Goal: Task Accomplishment & Management: Manage account settings

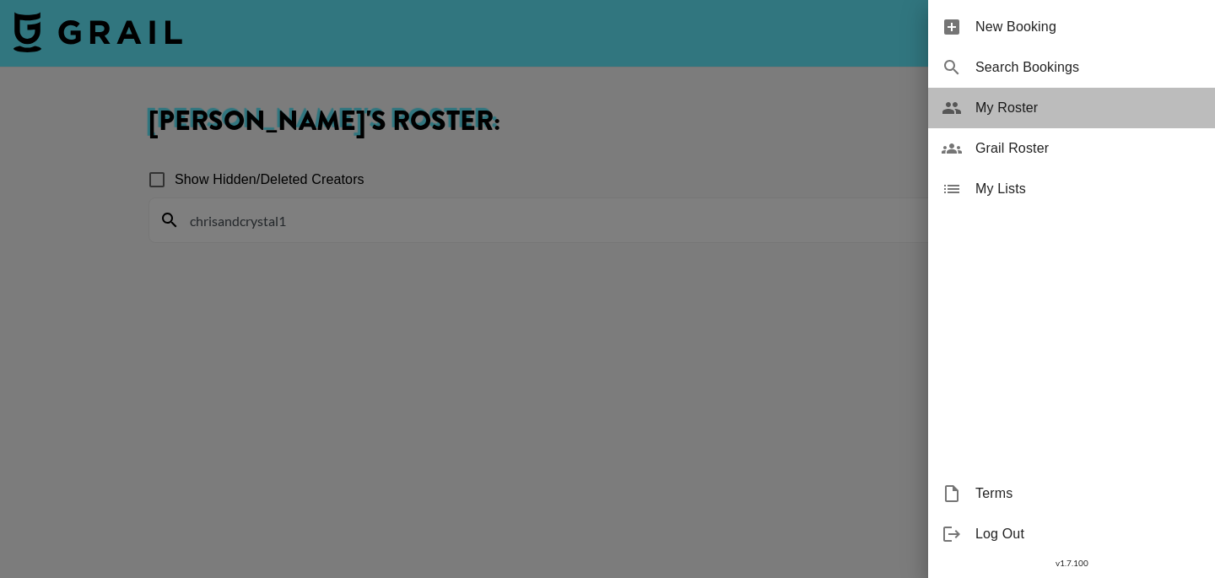
click at [979, 118] on div "My Roster" at bounding box center [1071, 108] width 287 height 40
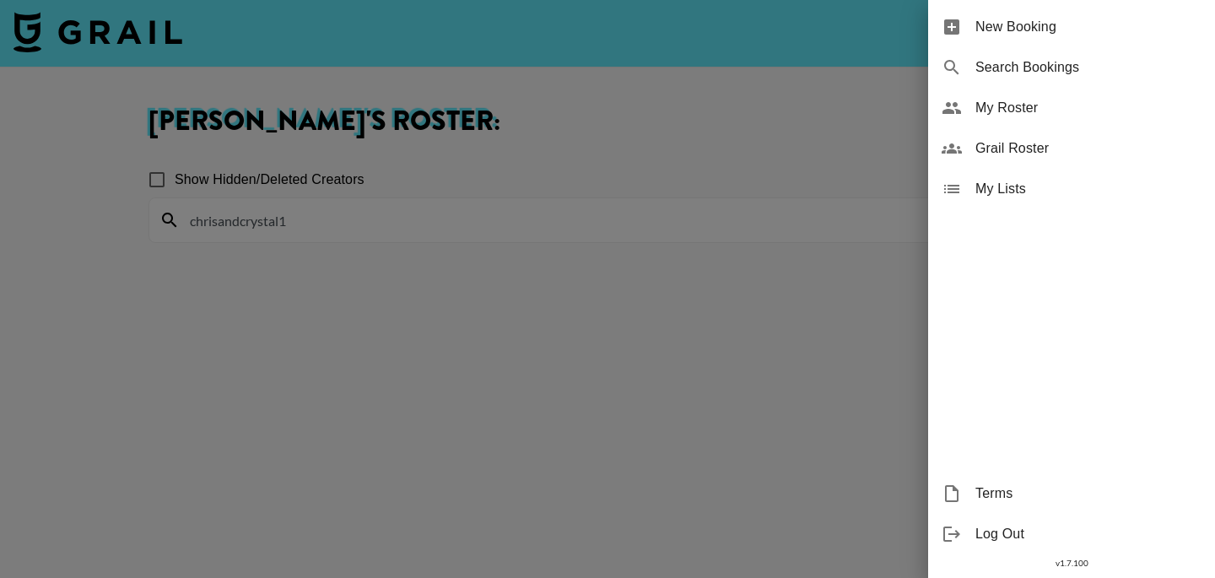
click at [390, 226] on div at bounding box center [607, 289] width 1215 height 578
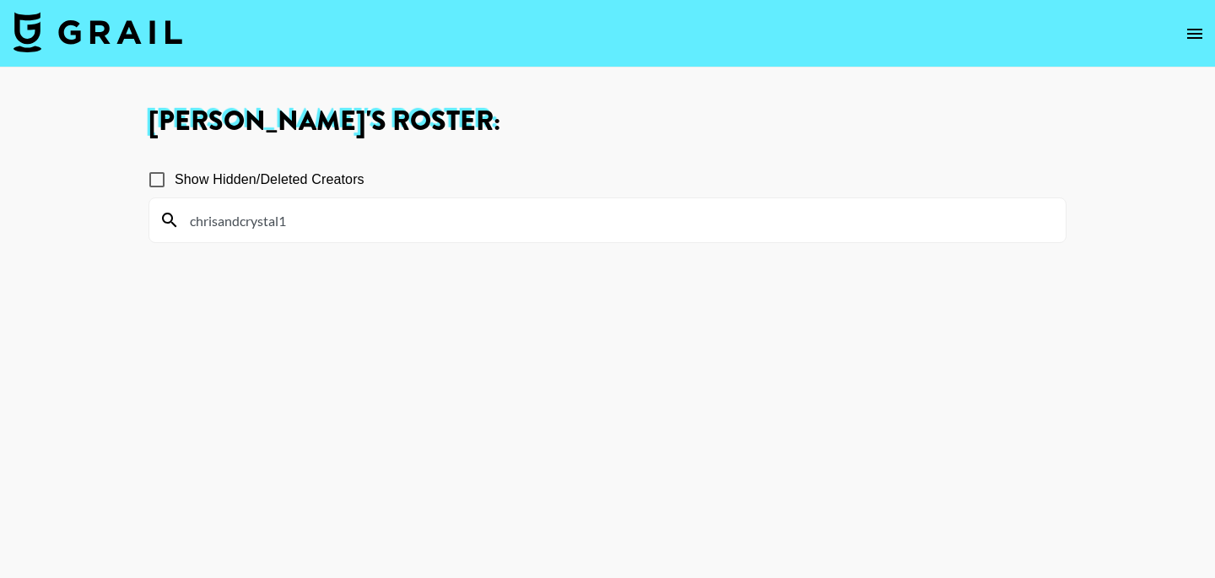
drag, startPoint x: 321, startPoint y: 213, endPoint x: 57, endPoint y: 213, distance: 264.9
click at [57, 213] on main "Bernadine Van Niekerk 's Roster: Show Hidden/Deleted Creators chrisandcrystal1" at bounding box center [607, 349] width 1215 height 564
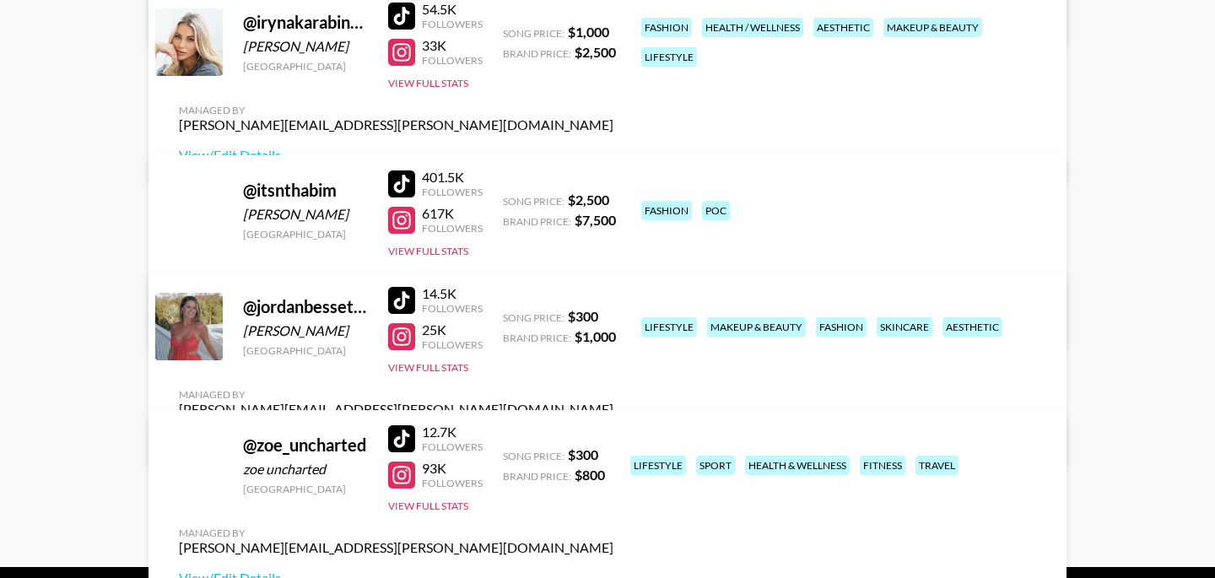
scroll to position [433, 0]
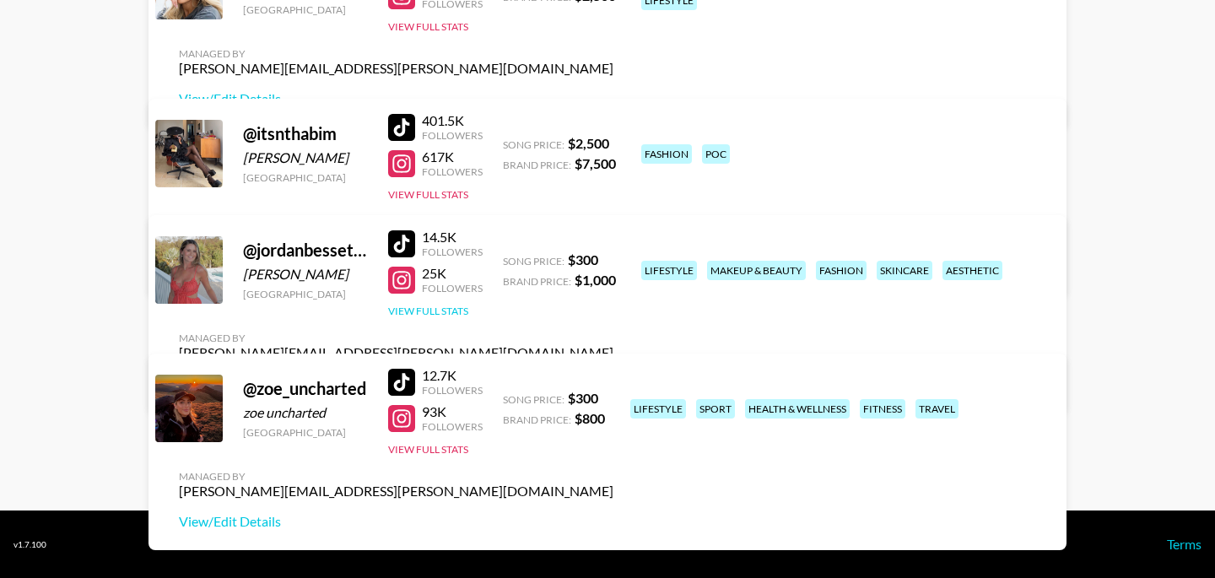
click at [439, 317] on button "View Full Stats" at bounding box center [428, 311] width 80 height 13
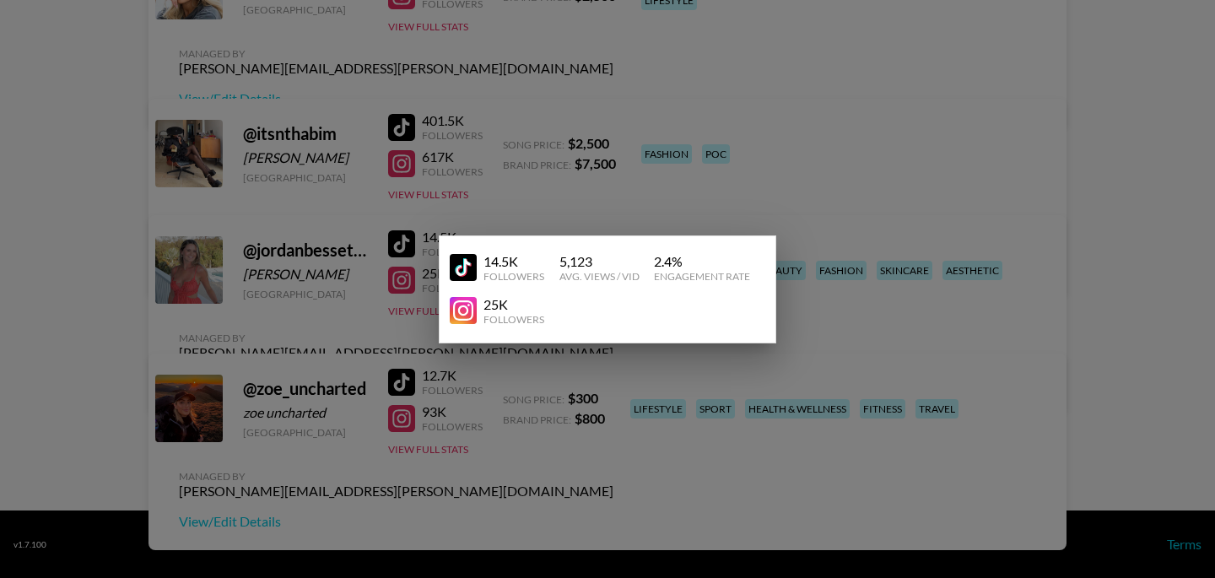
click at [296, 306] on div at bounding box center [607, 289] width 1215 height 578
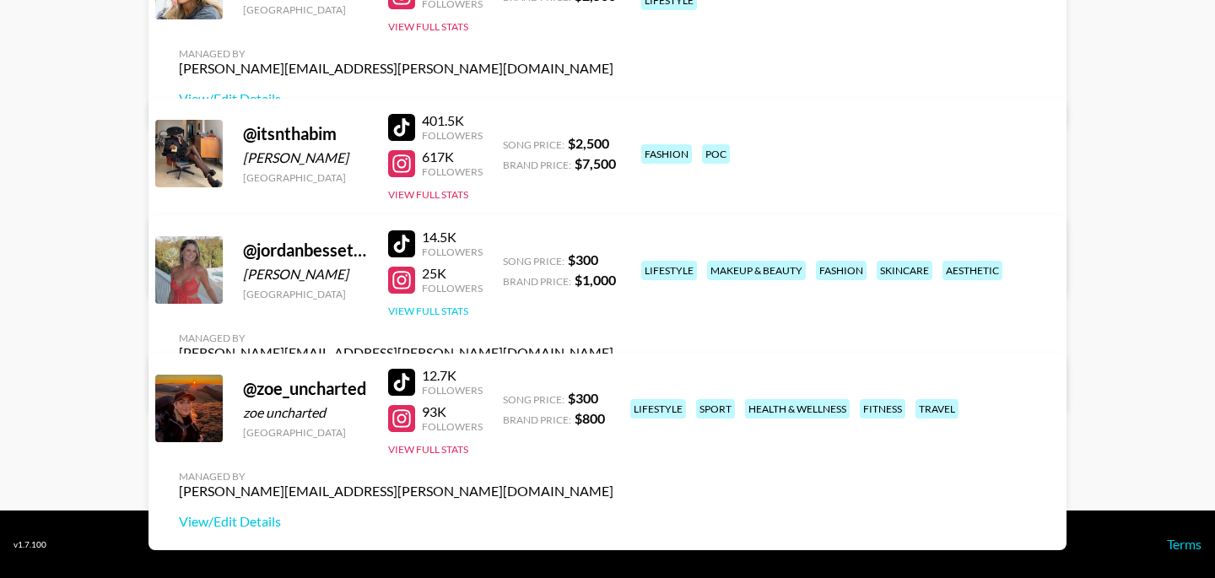
scroll to position [0, 0]
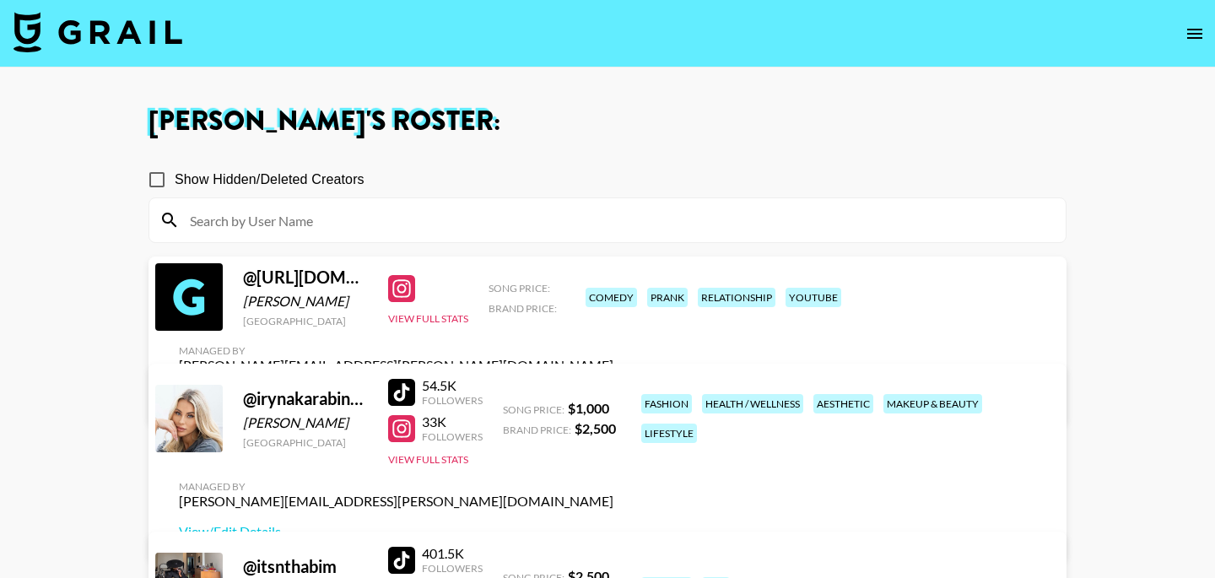
click at [1187, 35] on icon "open drawer" at bounding box center [1194, 34] width 20 height 20
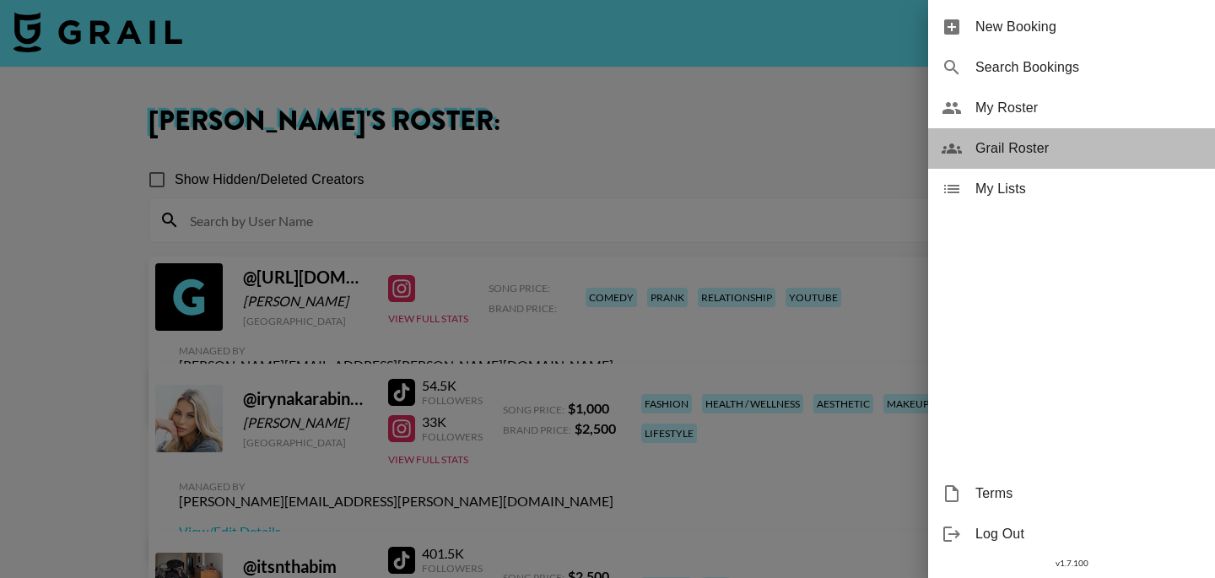
click at [1025, 154] on span "Grail Roster" at bounding box center [1088, 148] width 226 height 20
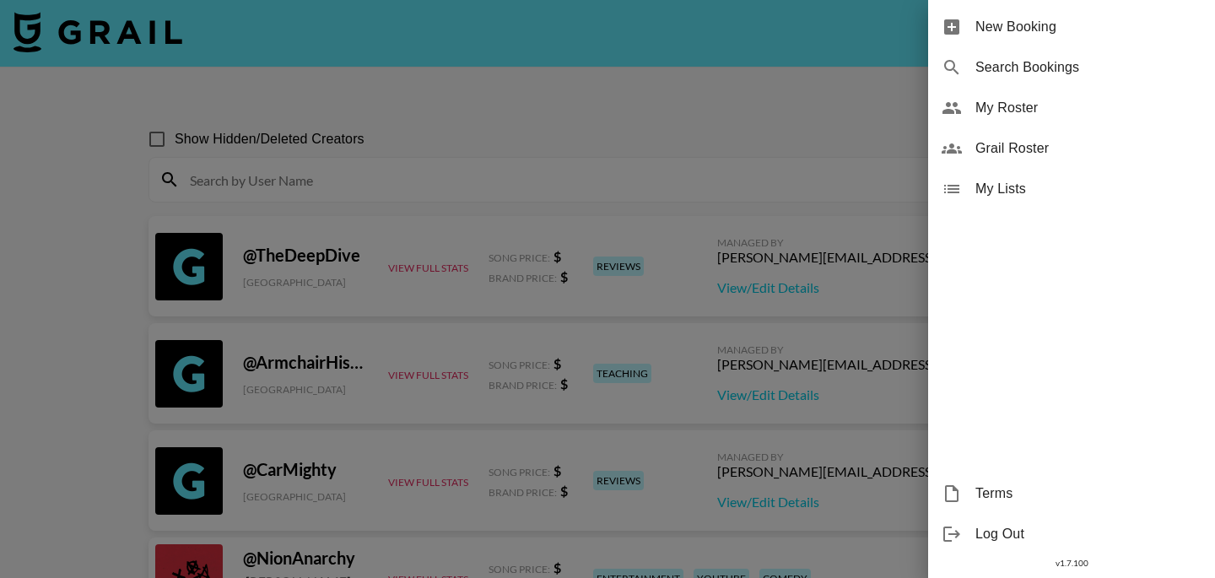
click at [527, 182] on div at bounding box center [607, 289] width 1215 height 578
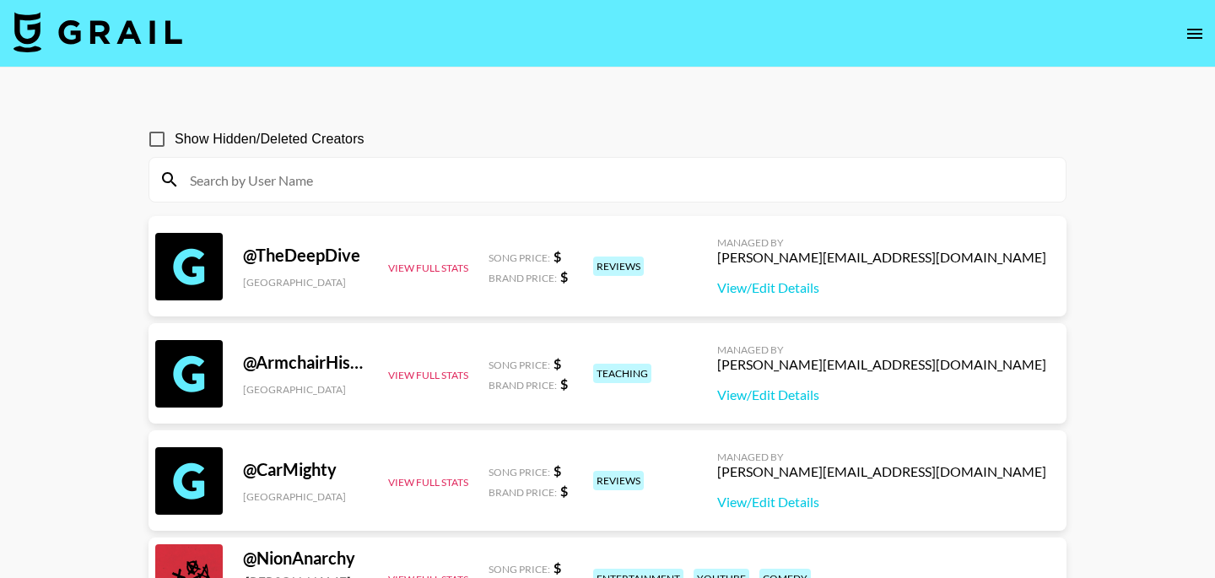
click at [527, 182] on input at bounding box center [618, 179] width 876 height 27
paste input "lianaparmezana"
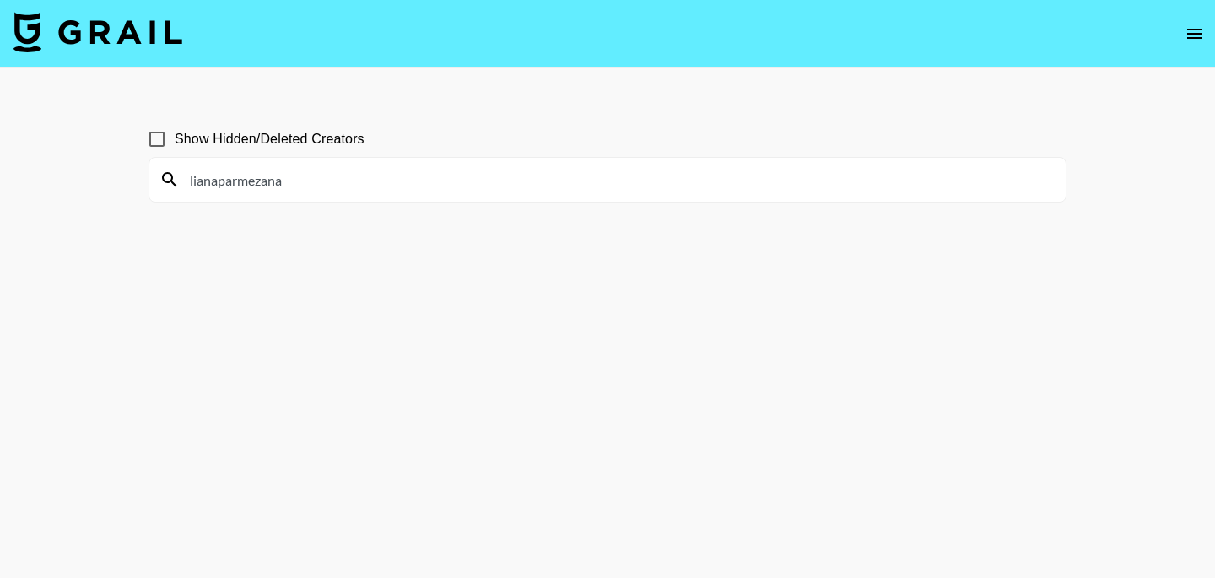
drag, startPoint x: 295, startPoint y: 178, endPoint x: 91, endPoint y: 179, distance: 204.1
click at [91, 179] on main "Show Hidden/Deleted Creators lianaparmezana" at bounding box center [607, 329] width 1215 height 524
paste input "manihamalikkk"
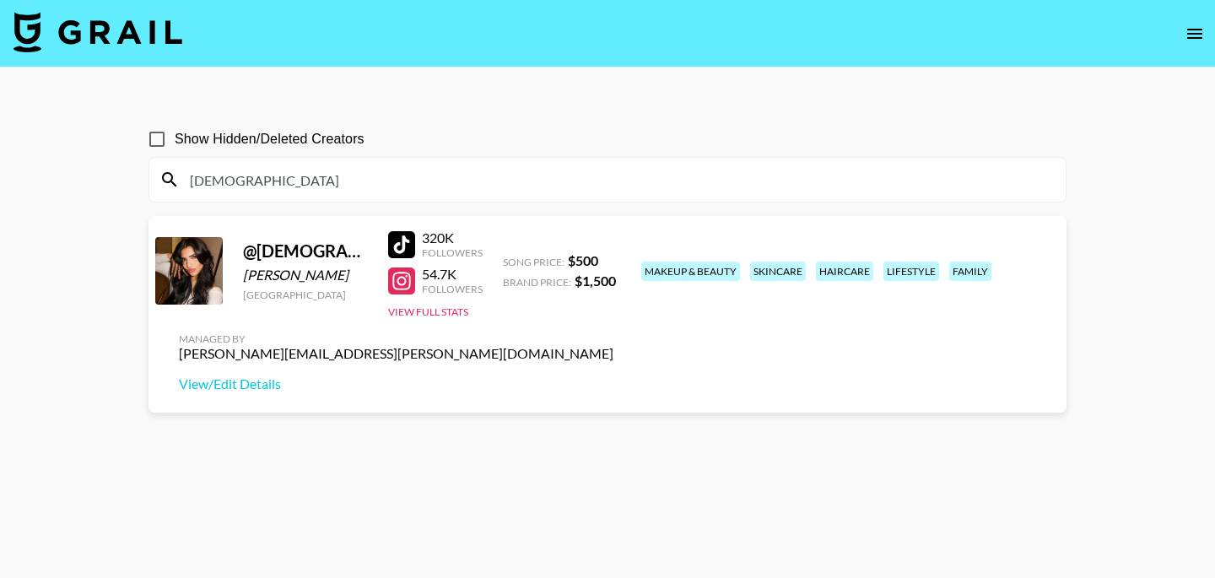
type input "manihamalikkk"
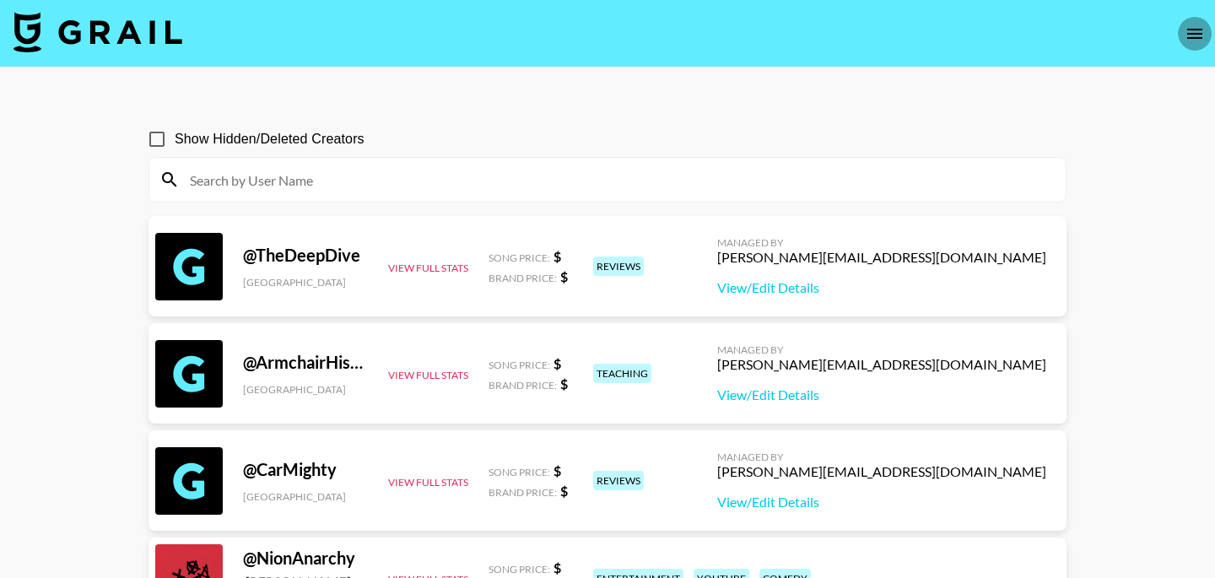
click at [1195, 29] on icon "open drawer" at bounding box center [1194, 34] width 15 height 10
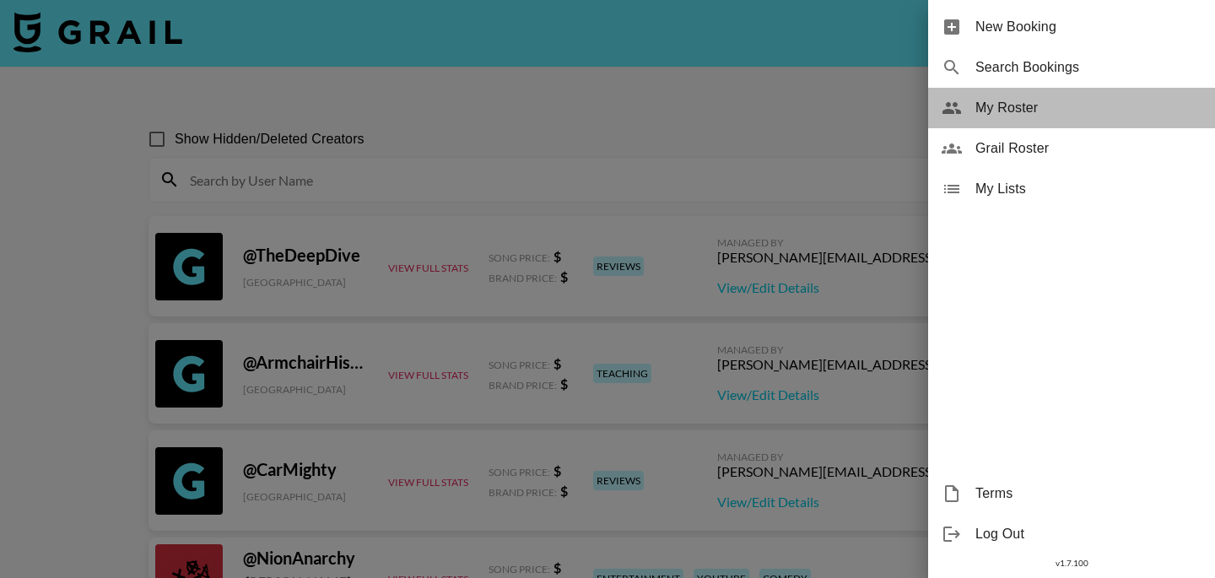
click at [1051, 95] on div "My Roster" at bounding box center [1071, 108] width 287 height 40
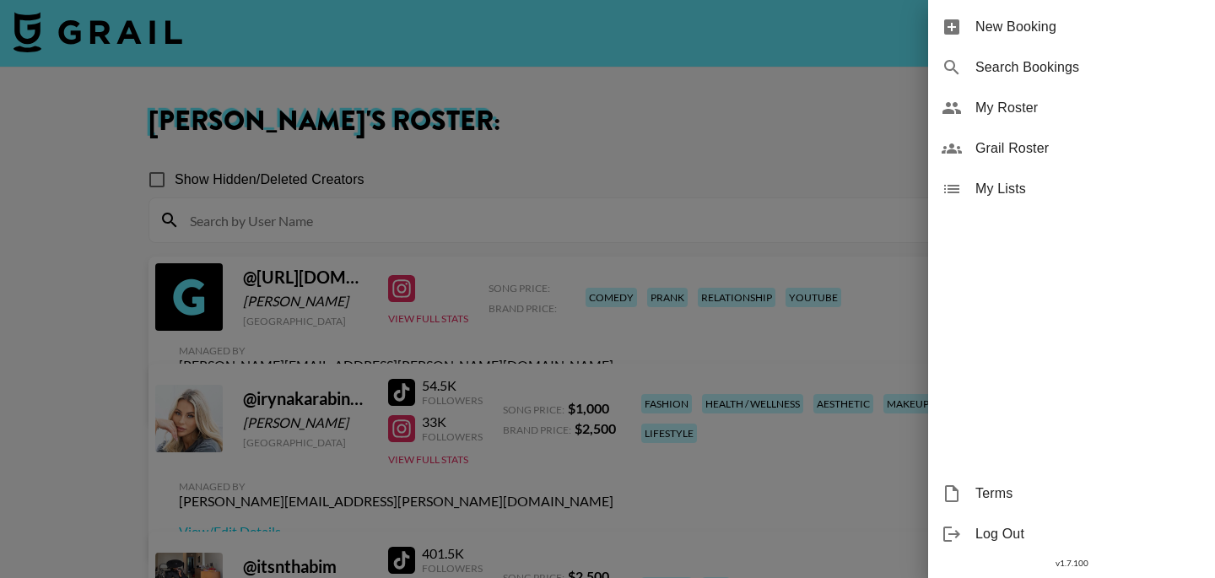
click at [612, 191] on div at bounding box center [607, 289] width 1215 height 578
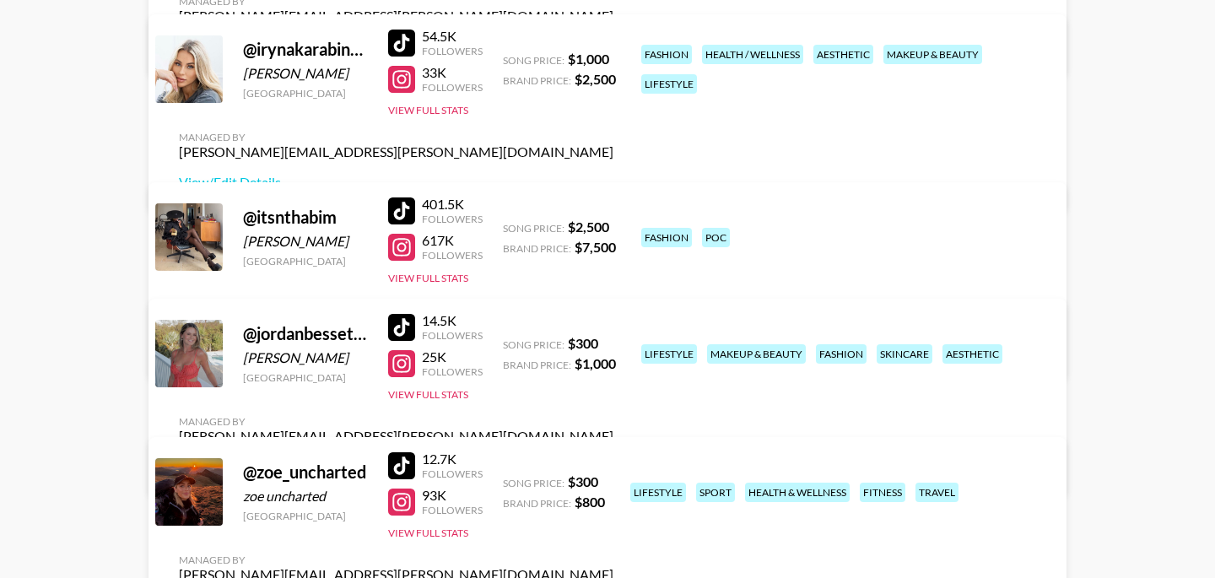
scroll to position [353, 0]
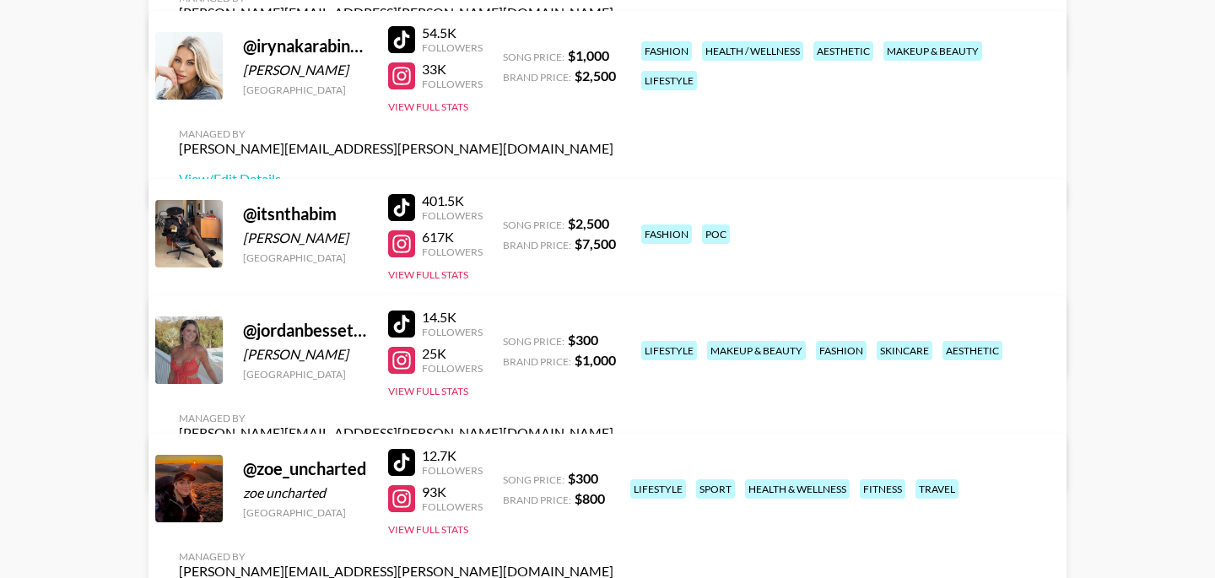
click at [613, 455] on link "View/Edit Details" at bounding box center [396, 463] width 434 height 17
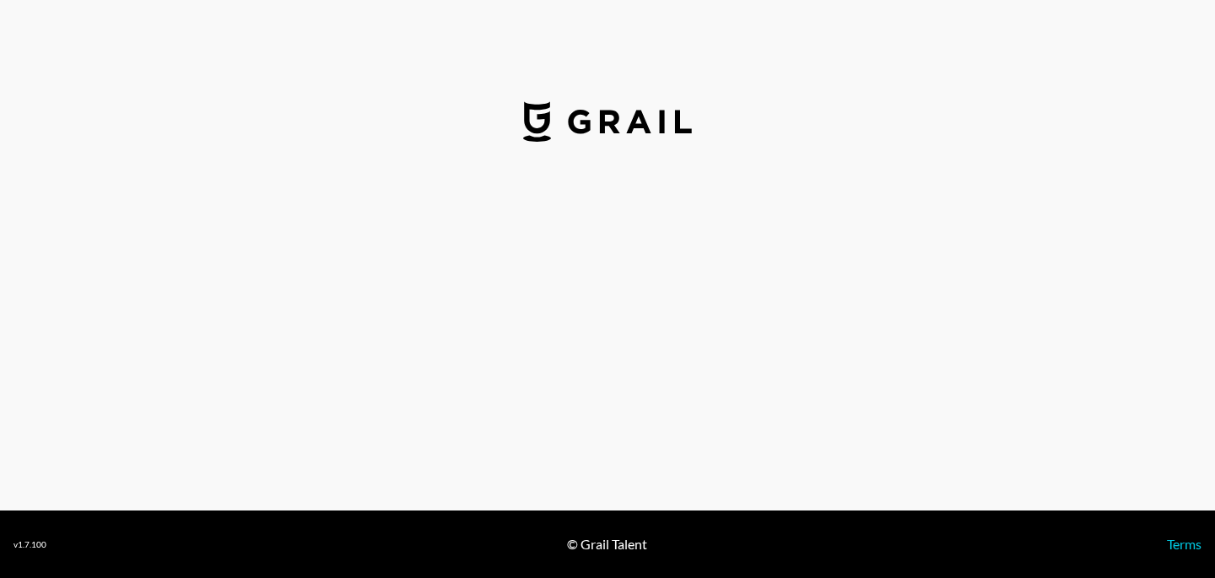
select select "USD"
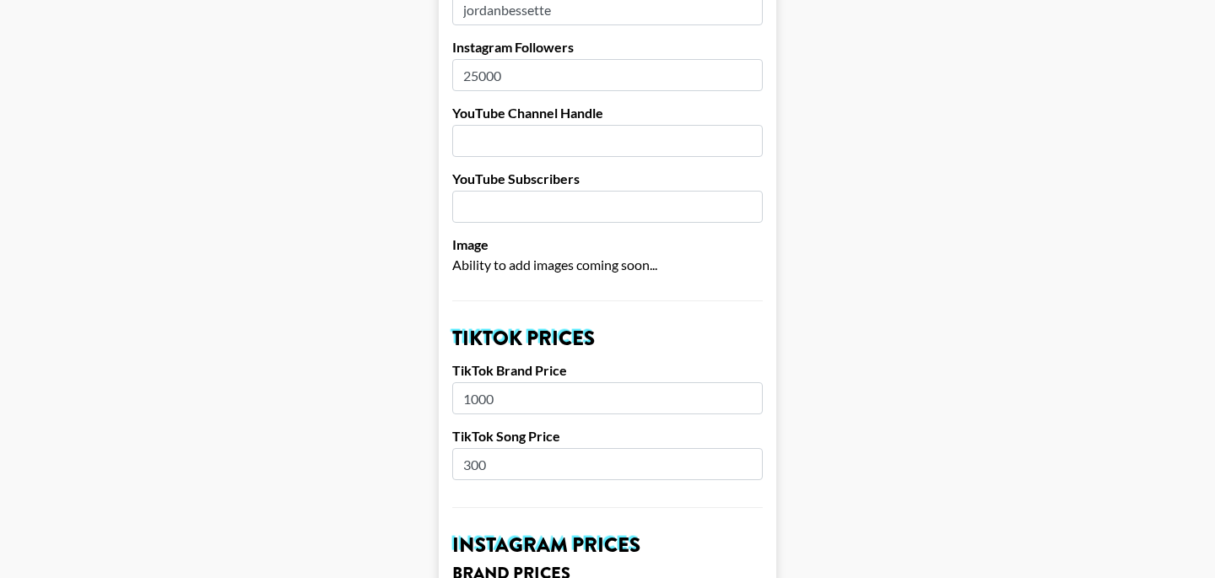
scroll to position [335, 0]
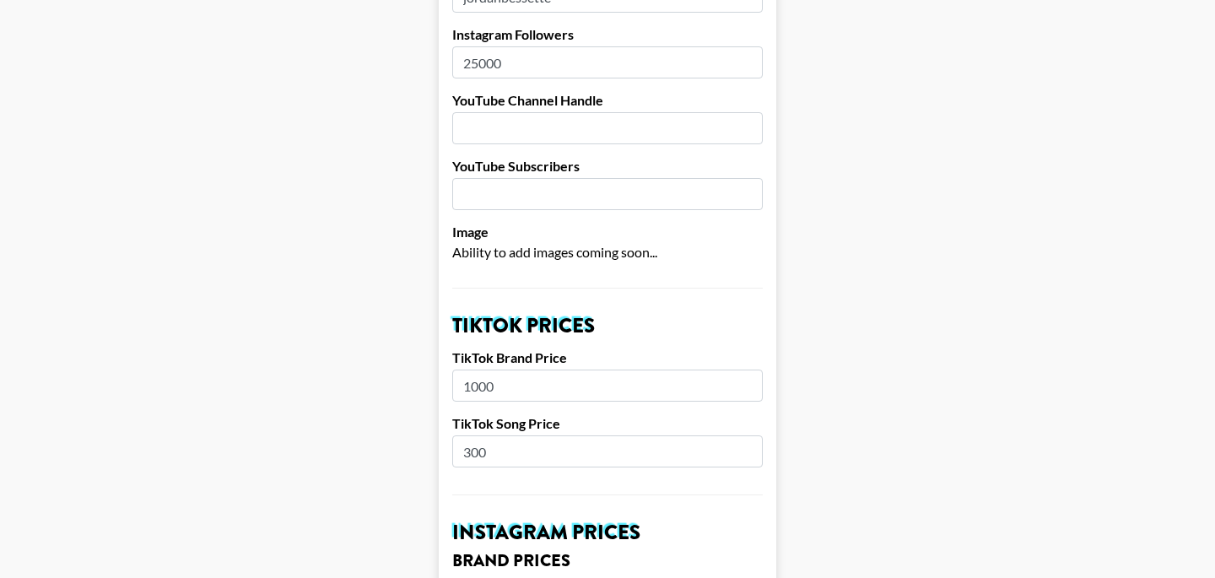
click at [479, 435] on input "300" at bounding box center [607, 451] width 310 height 32
type input "200"
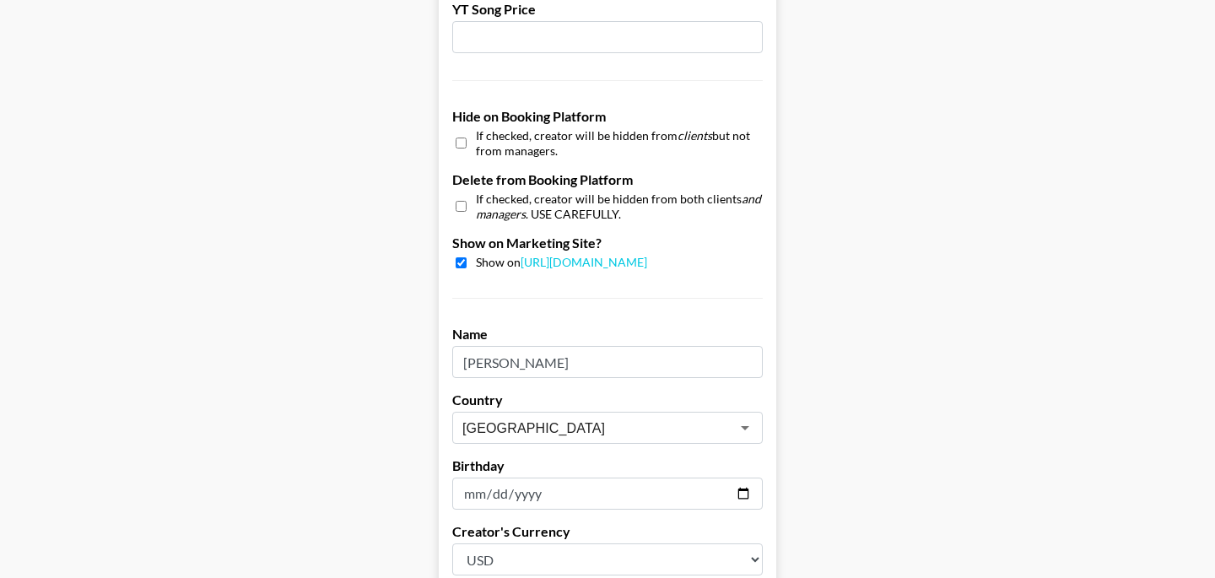
scroll to position [1711, 0]
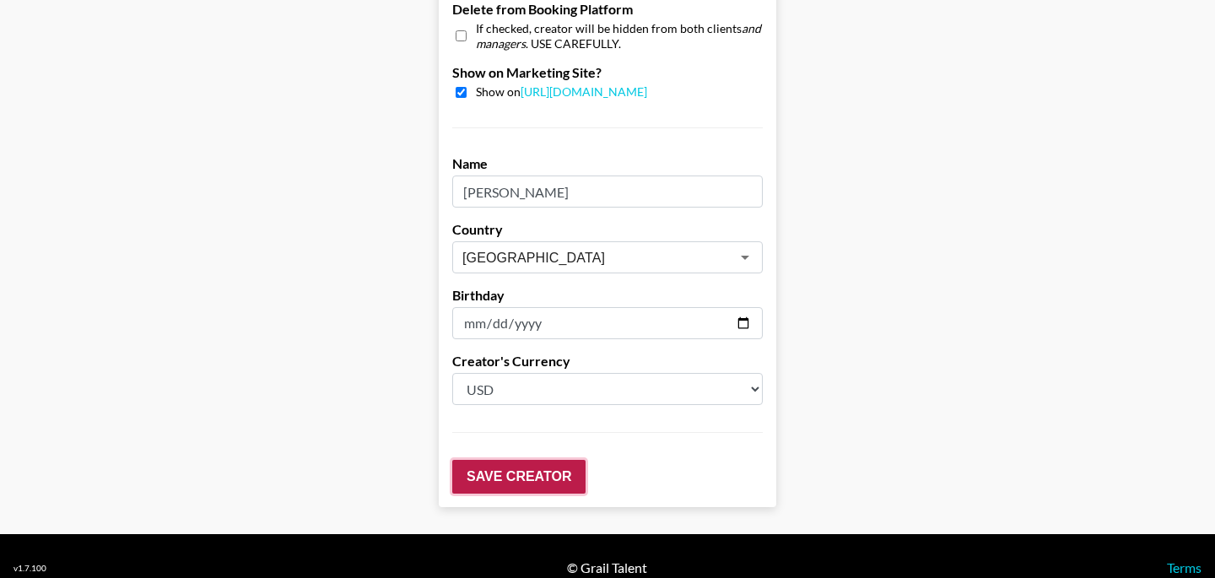
click at [567, 460] on input "Save Creator" at bounding box center [518, 477] width 133 height 34
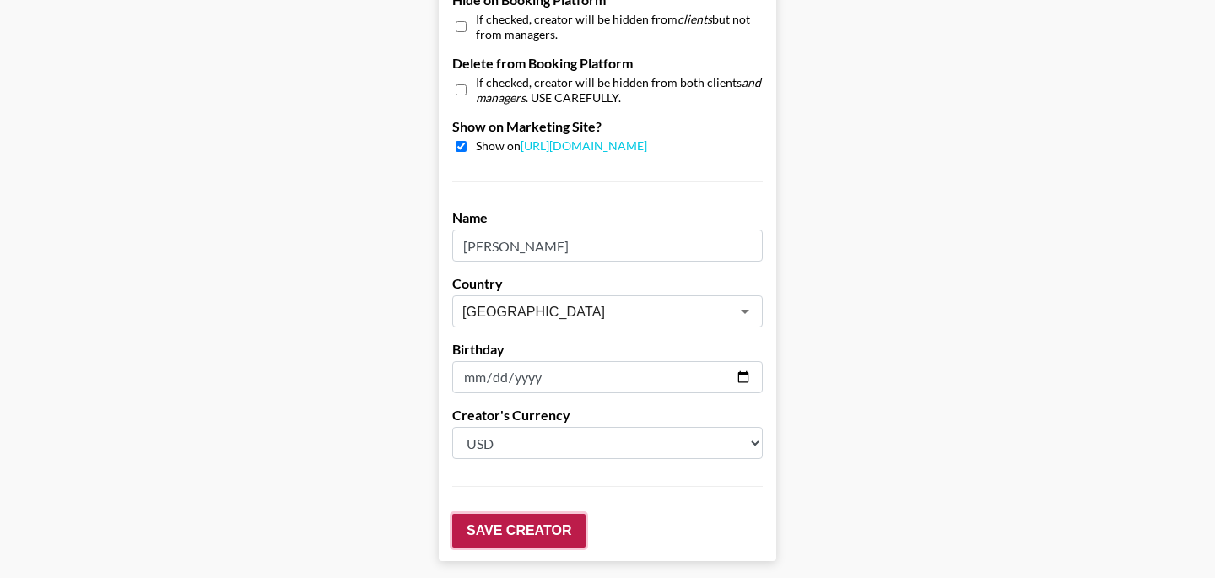
scroll to position [1765, 0]
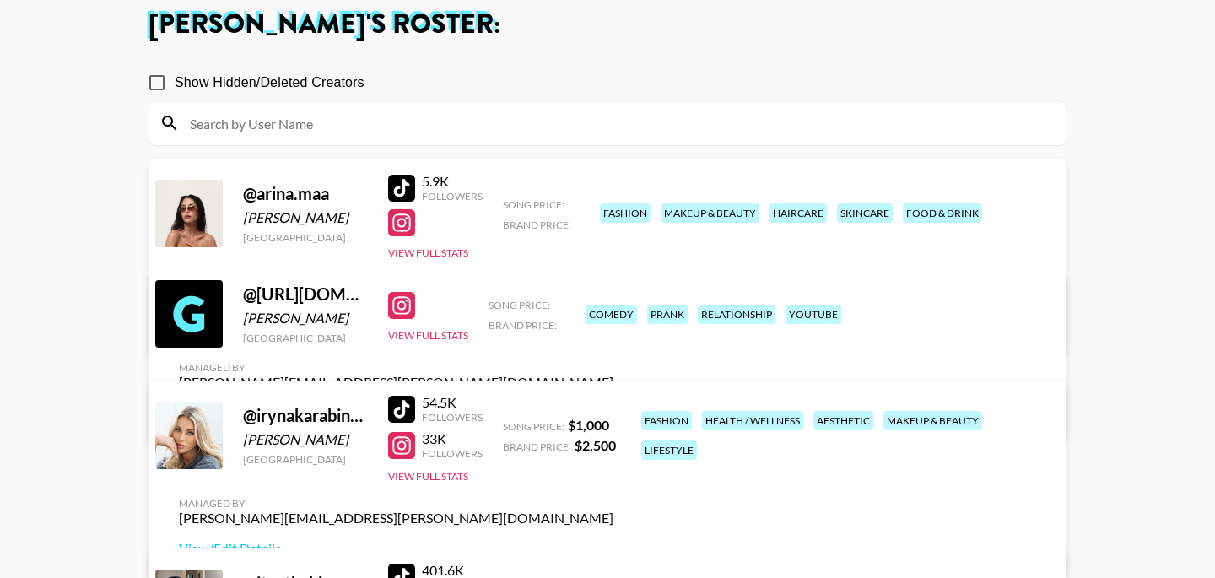
scroll to position [91, 0]
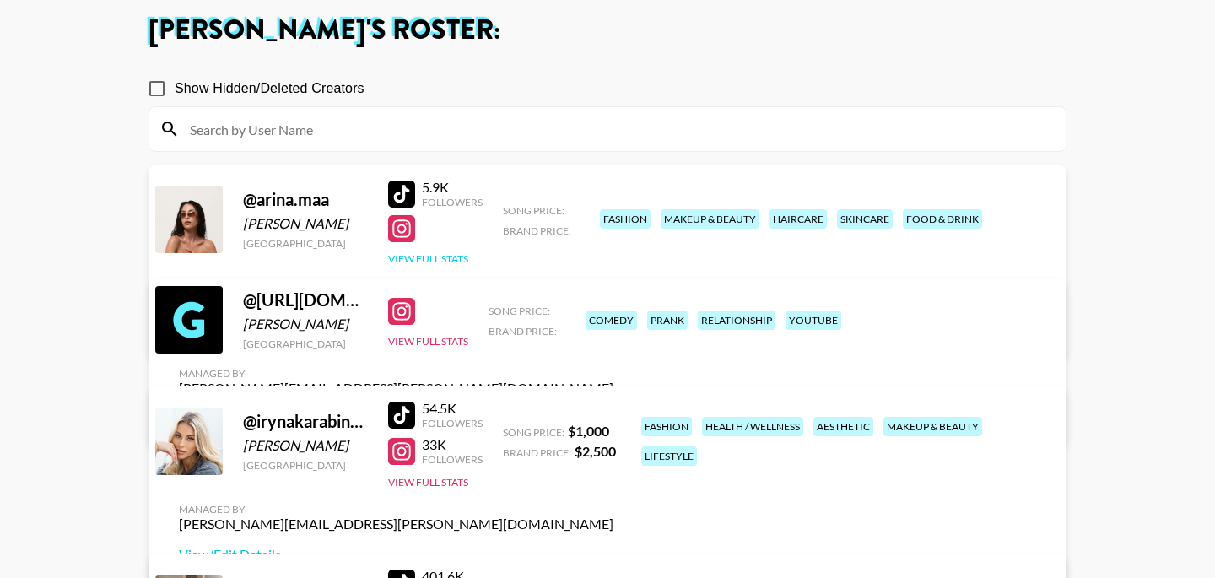
click at [444, 252] on button "View Full Stats" at bounding box center [428, 258] width 80 height 13
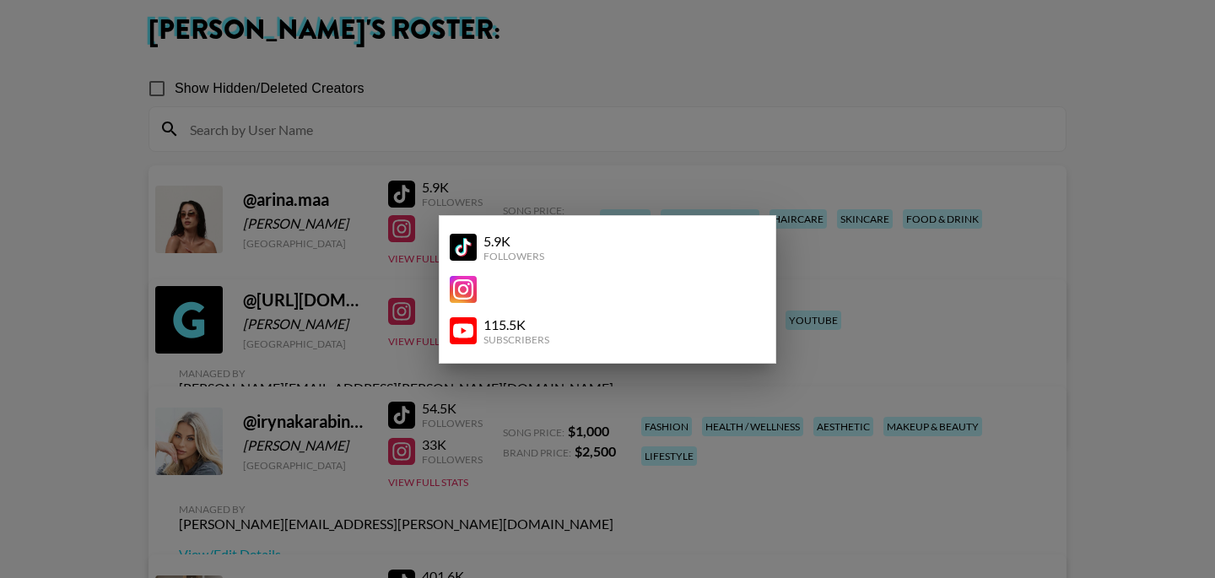
click at [789, 261] on div at bounding box center [607, 289] width 1215 height 578
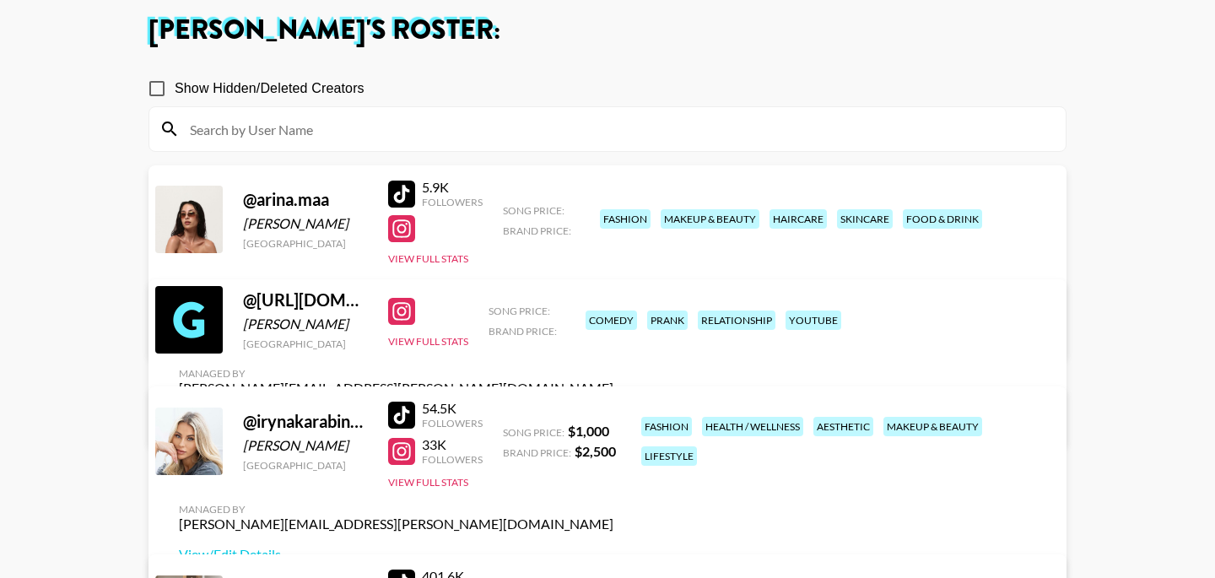
click at [613, 322] on link "View/Edit Details" at bounding box center [396, 330] width 434 height 17
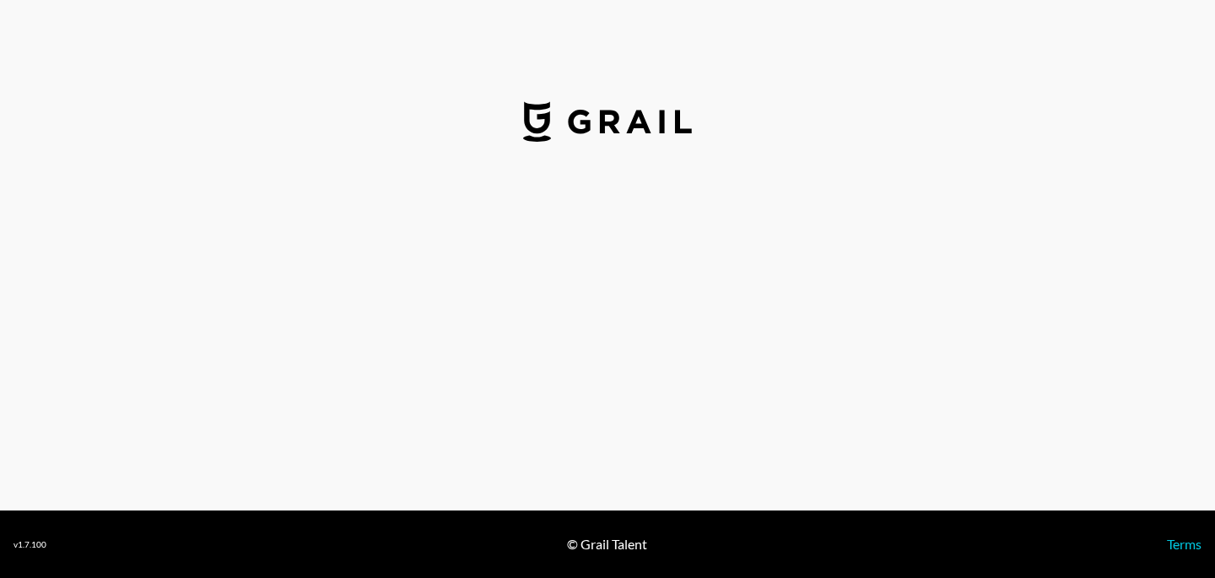
select select "USD"
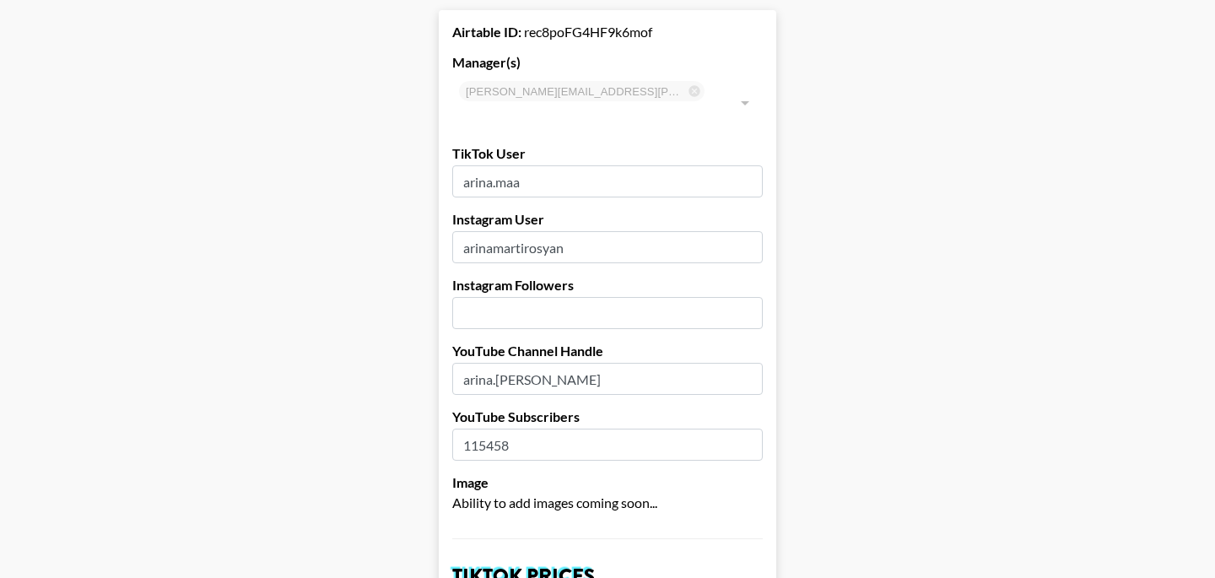
scroll to position [84, 0]
click at [555, 298] on input "number" at bounding box center [607, 314] width 310 height 32
type input "27.9"
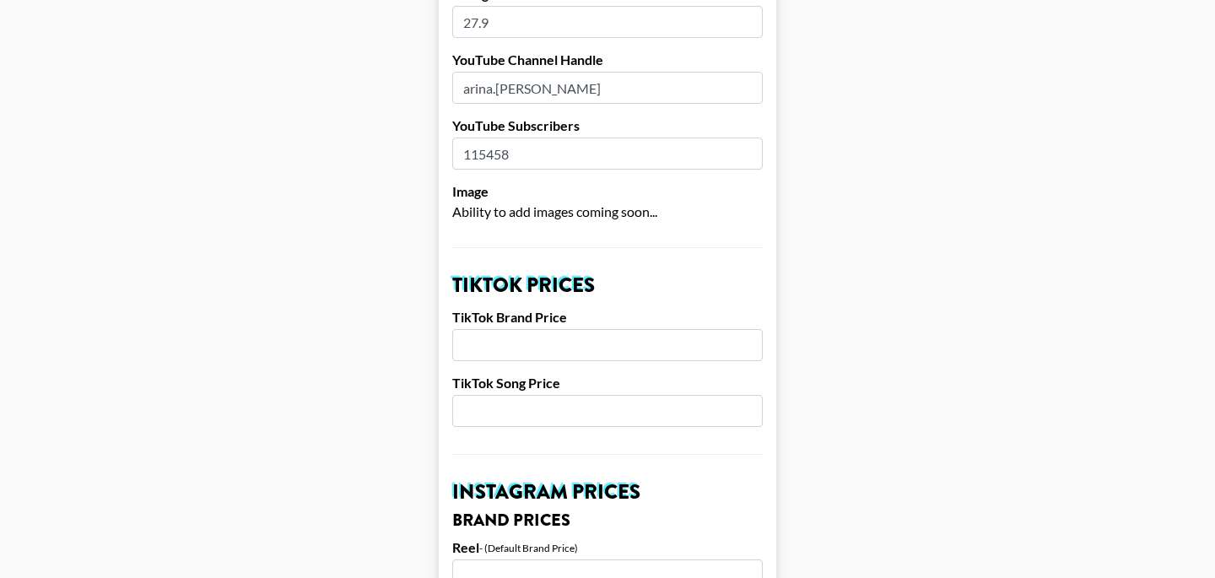
scroll to position [433, 0]
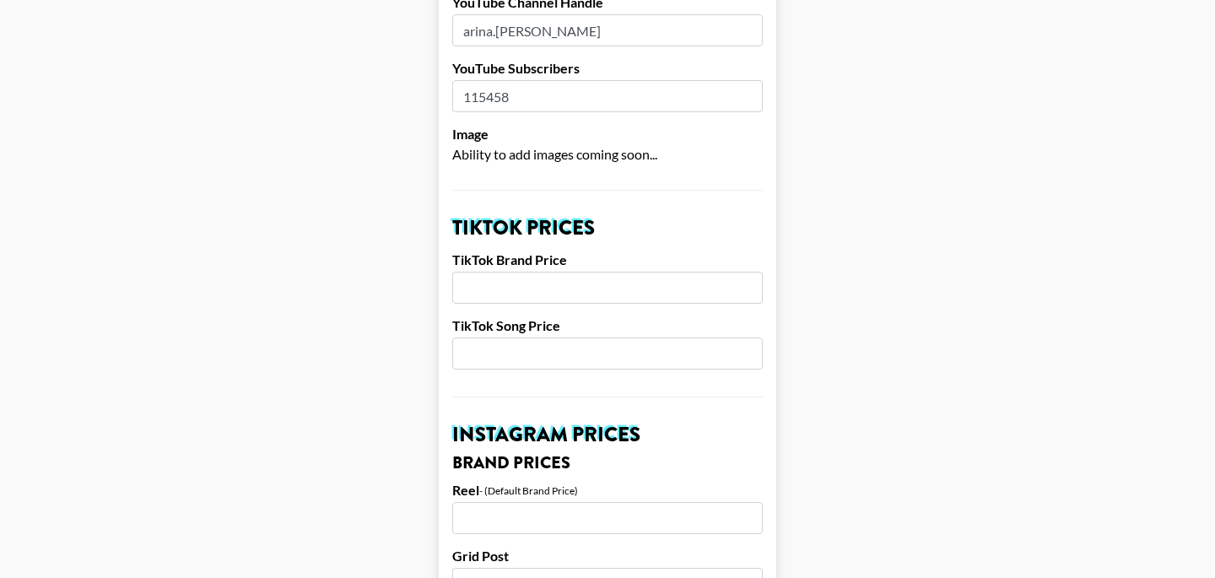
click at [514, 337] on input "number" at bounding box center [607, 353] width 310 height 32
type input "1"
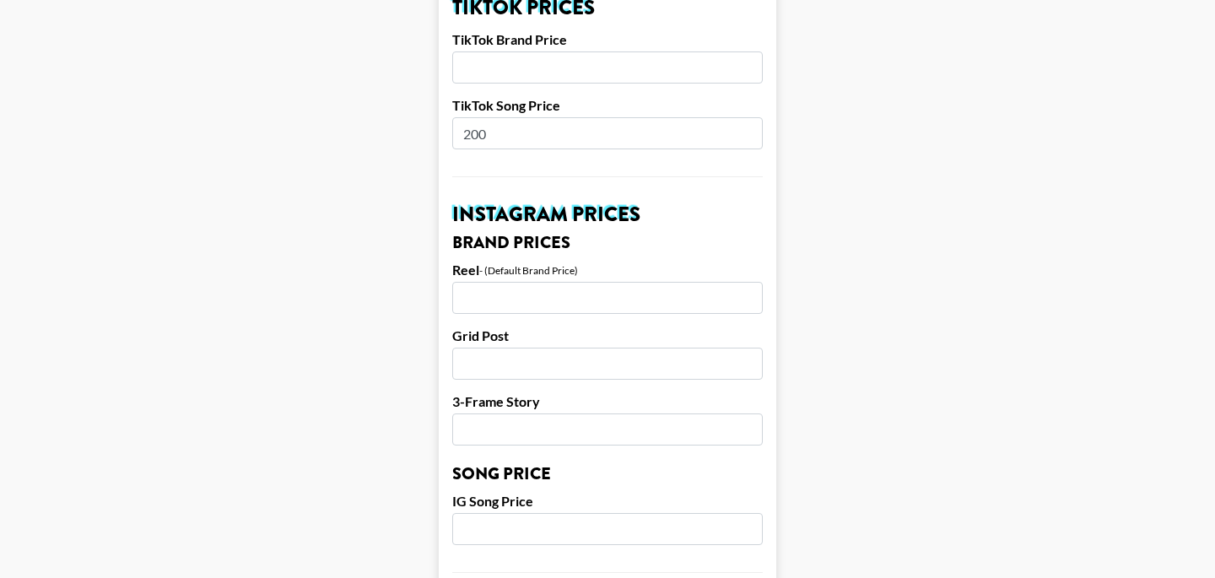
scroll to position [655, 0]
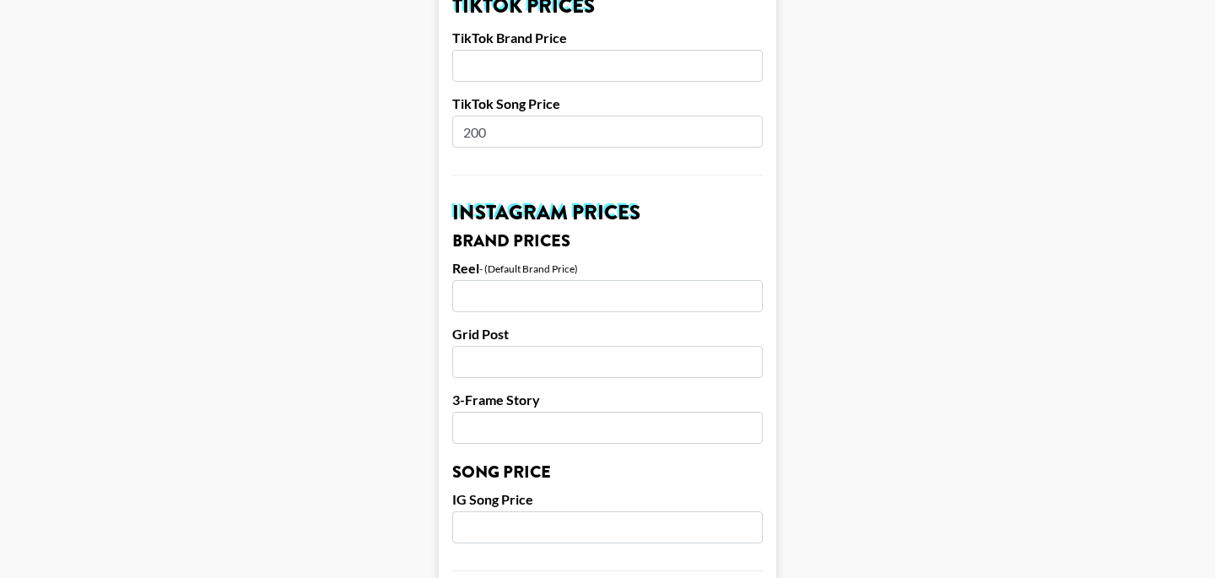
type input "200"
click at [492, 280] on input "number" at bounding box center [607, 296] width 310 height 32
type input "1500"
click at [486, 346] on input "number" at bounding box center [607, 362] width 310 height 32
type input "1000"
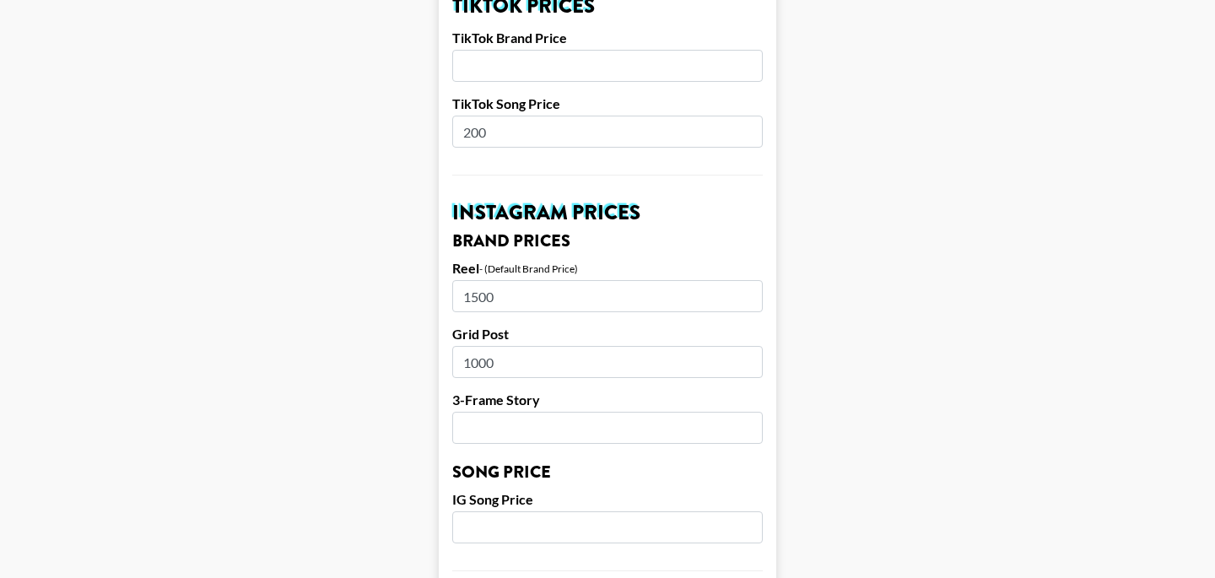
click at [501, 412] on input "number" at bounding box center [607, 428] width 310 height 32
type input "750"
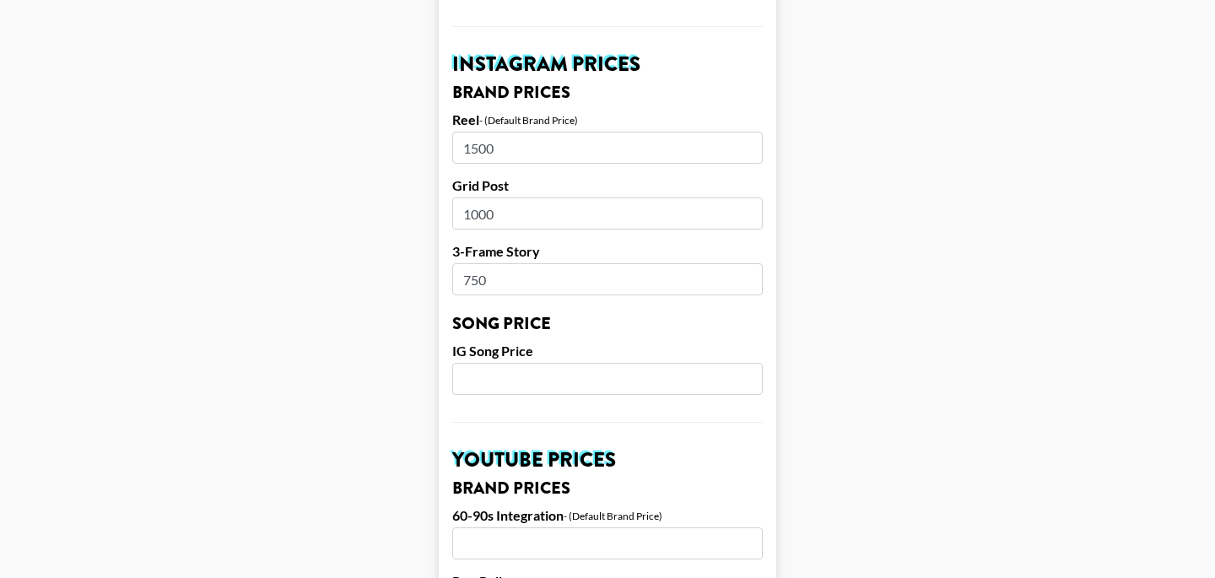
scroll to position [811, 0]
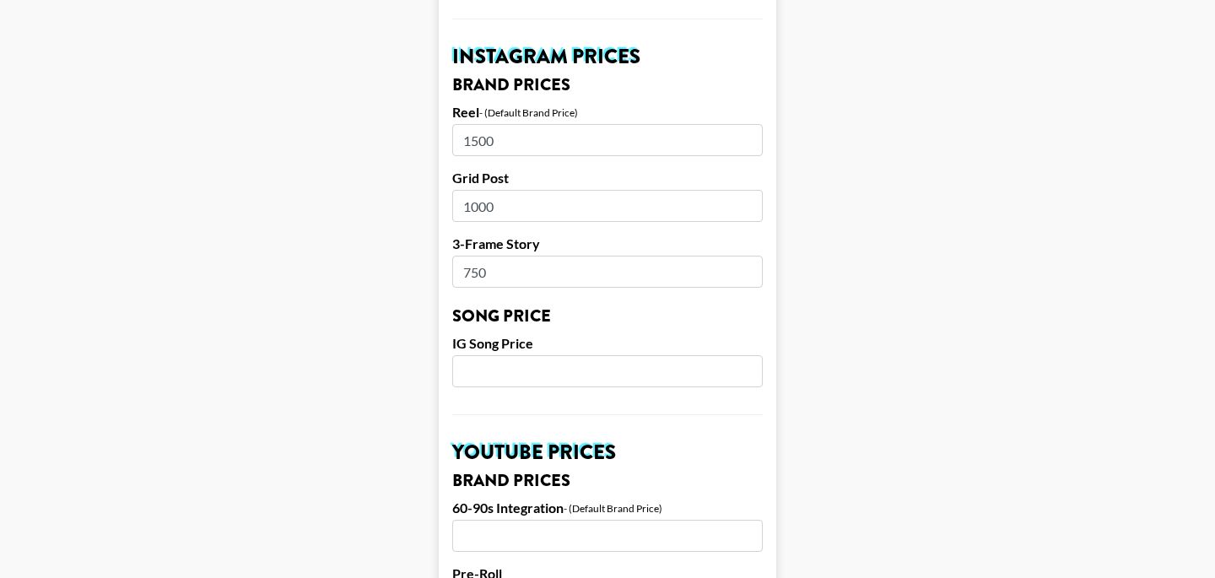
click at [511, 355] on input "number" at bounding box center [607, 371] width 310 height 32
type input "1"
type input "200"
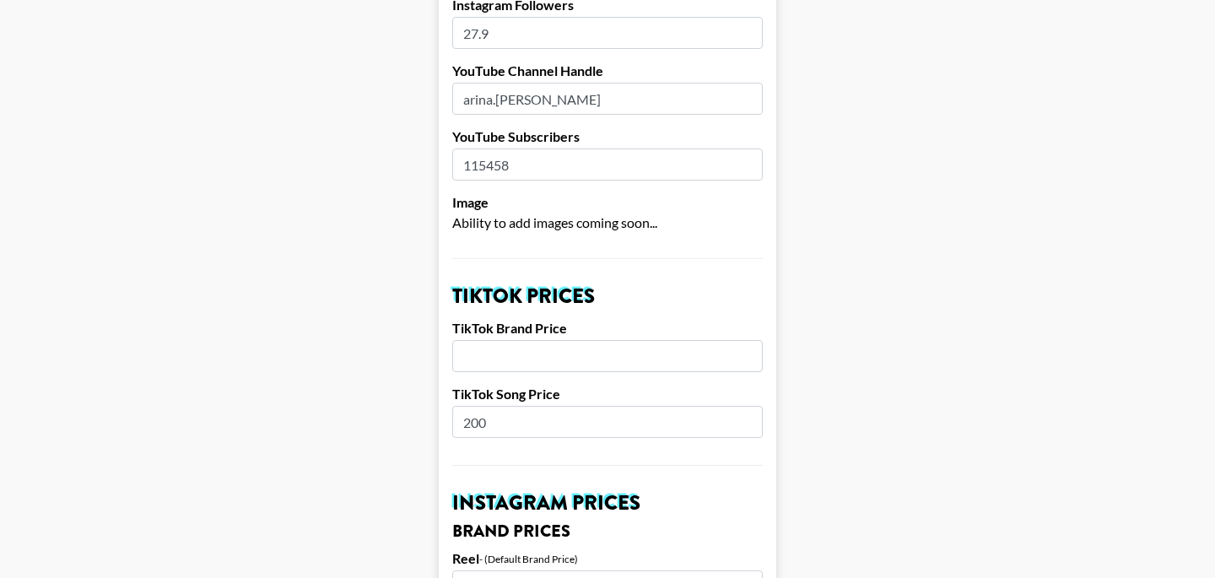
scroll to position [374, 0]
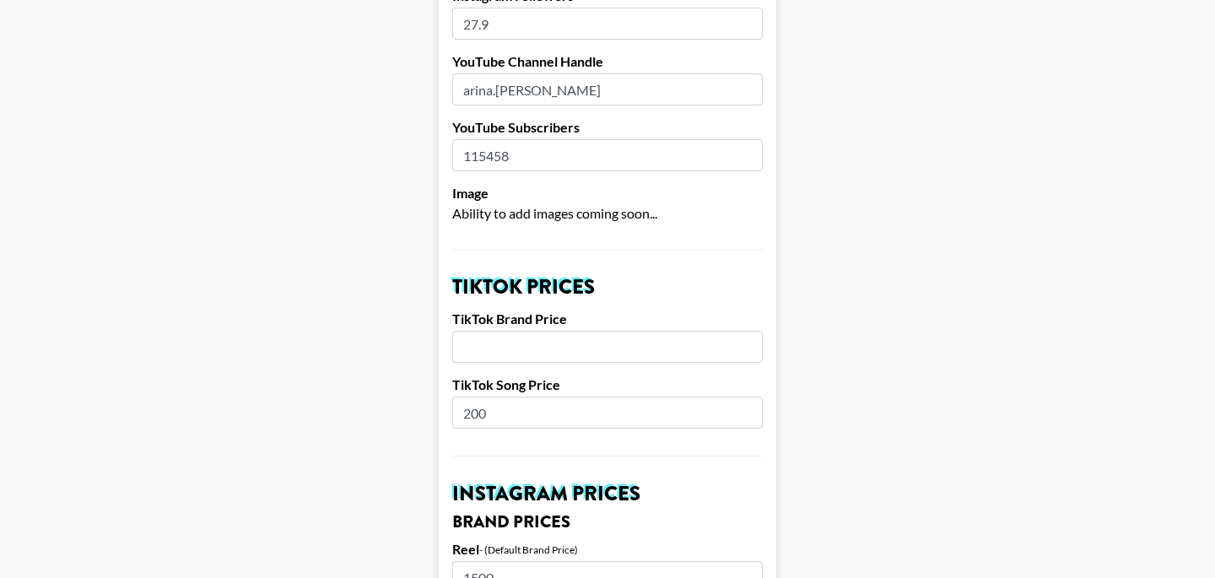
click at [507, 331] on input "number" at bounding box center [607, 347] width 310 height 32
type input "1"
type input "500"
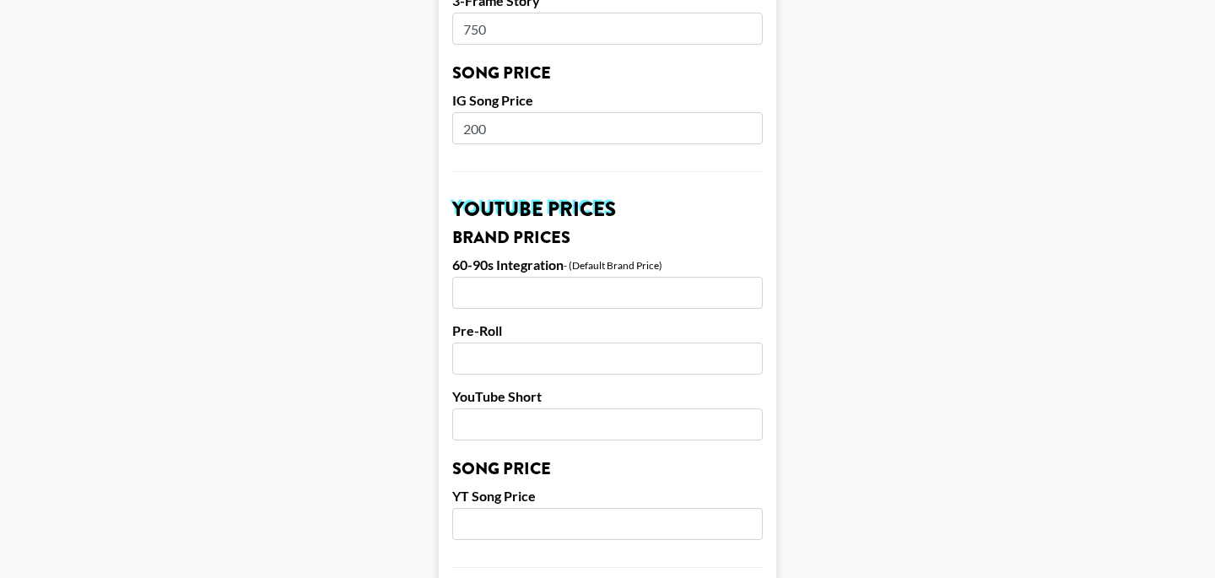
scroll to position [1060, 0]
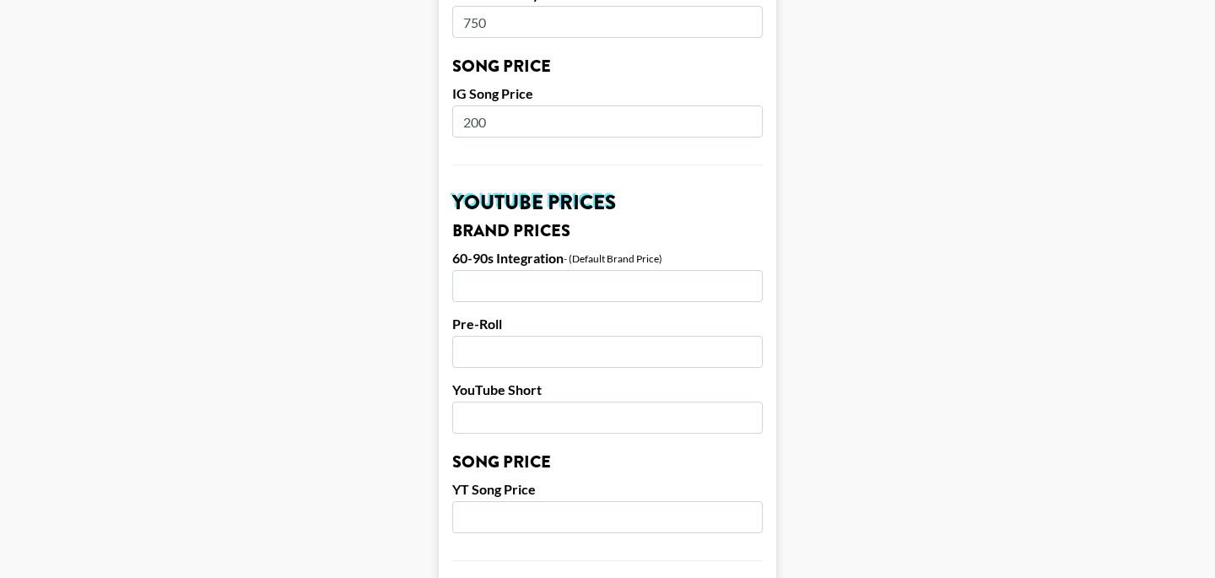
click at [507, 278] on form "Airtable ID: rec8poFG4HF9k6mof Manager(s) bernadine.vanniekerk@grail-talent.com…" at bounding box center [607, 95] width 337 height 2123
click at [520, 270] on input "number" at bounding box center [607, 286] width 310 height 32
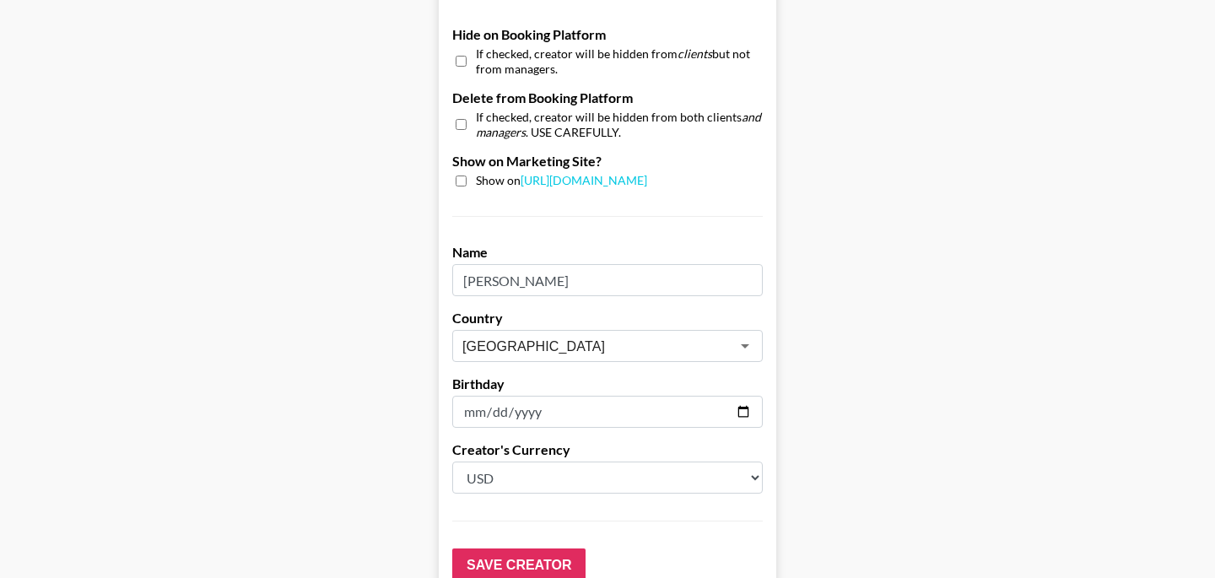
scroll to position [1678, 0]
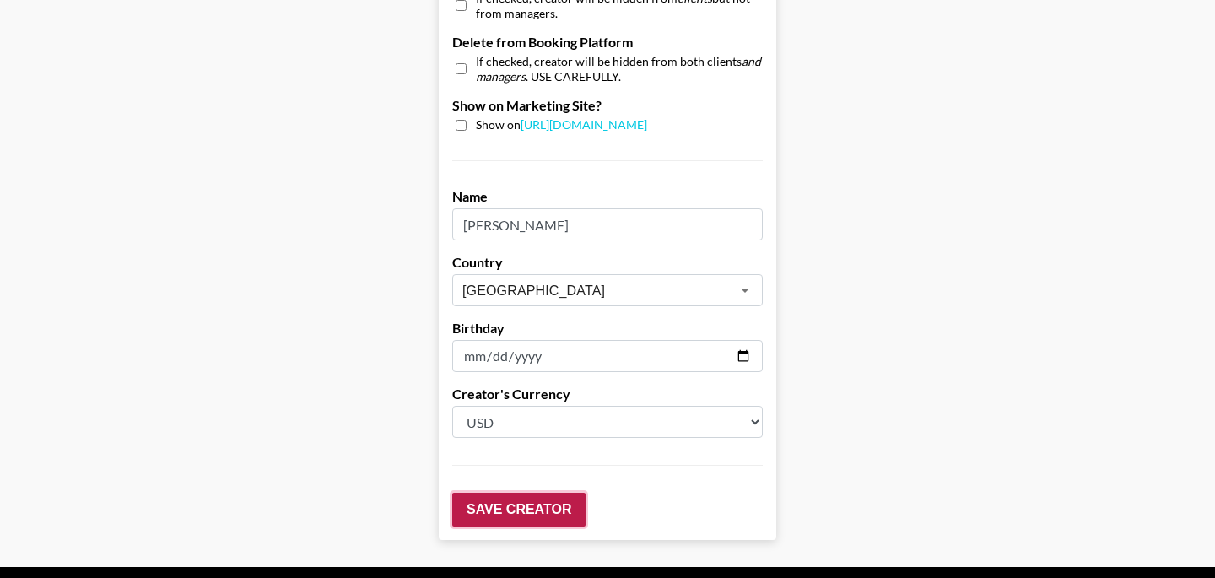
click at [551, 501] on input "Save Creator" at bounding box center [518, 510] width 133 height 34
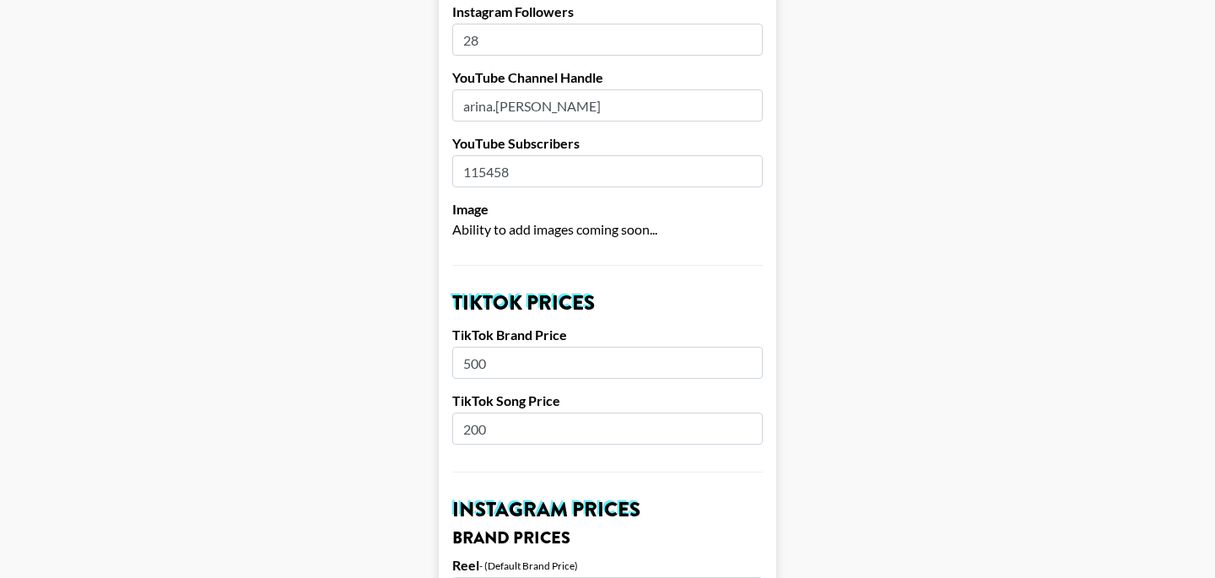
type input "28"
click at [746, 24] on input "28" at bounding box center [607, 40] width 310 height 32
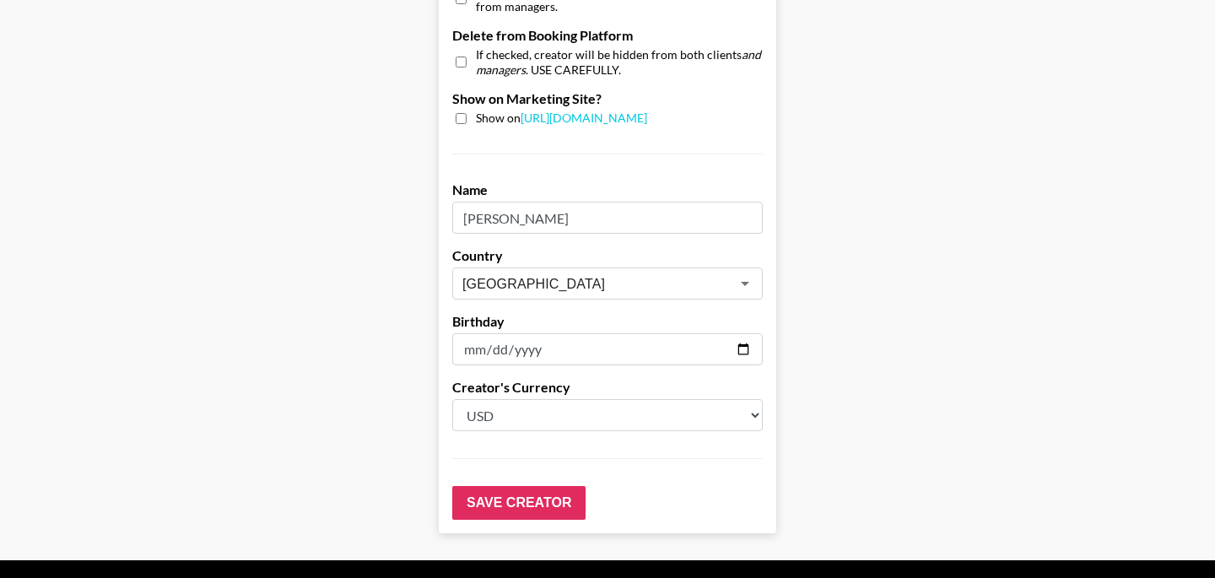
scroll to position [1711, 0]
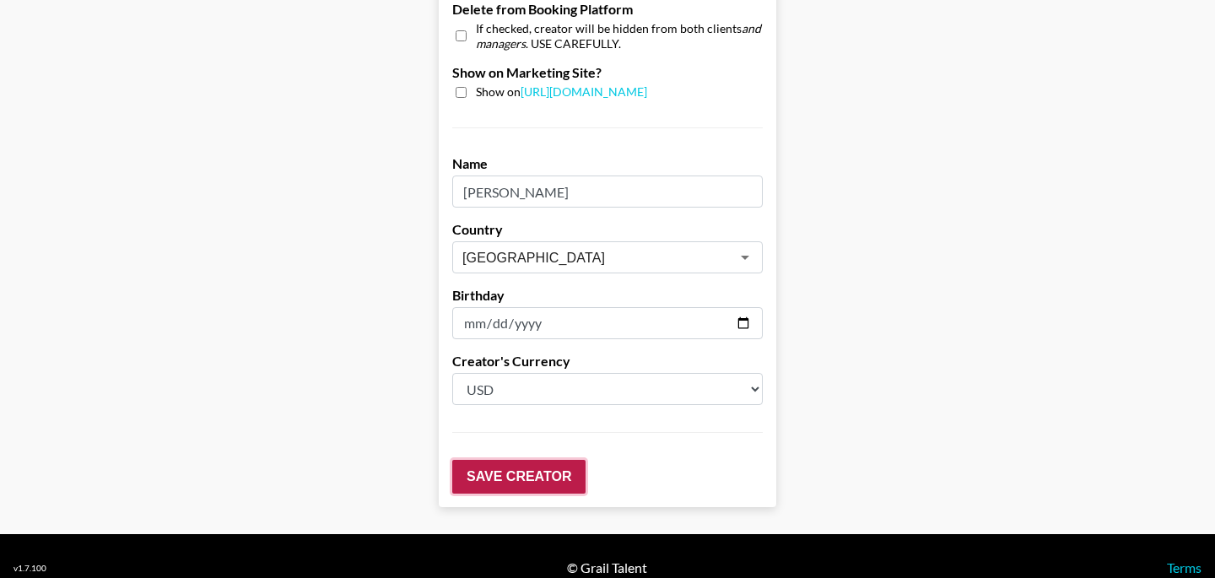
click at [569, 460] on input "Save Creator" at bounding box center [518, 477] width 133 height 34
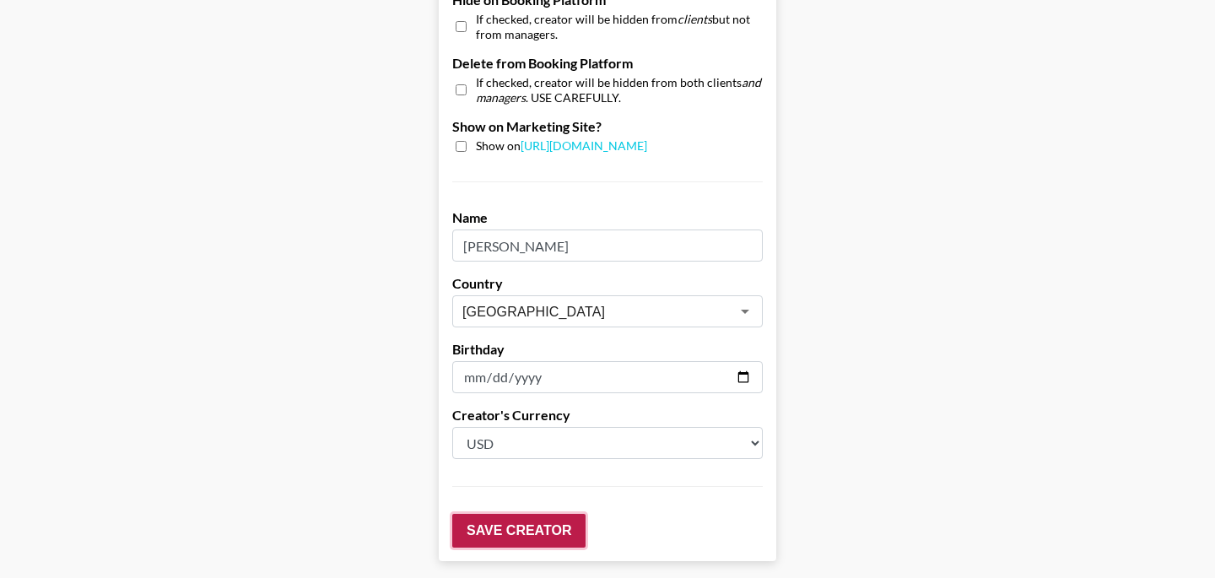
scroll to position [1765, 0]
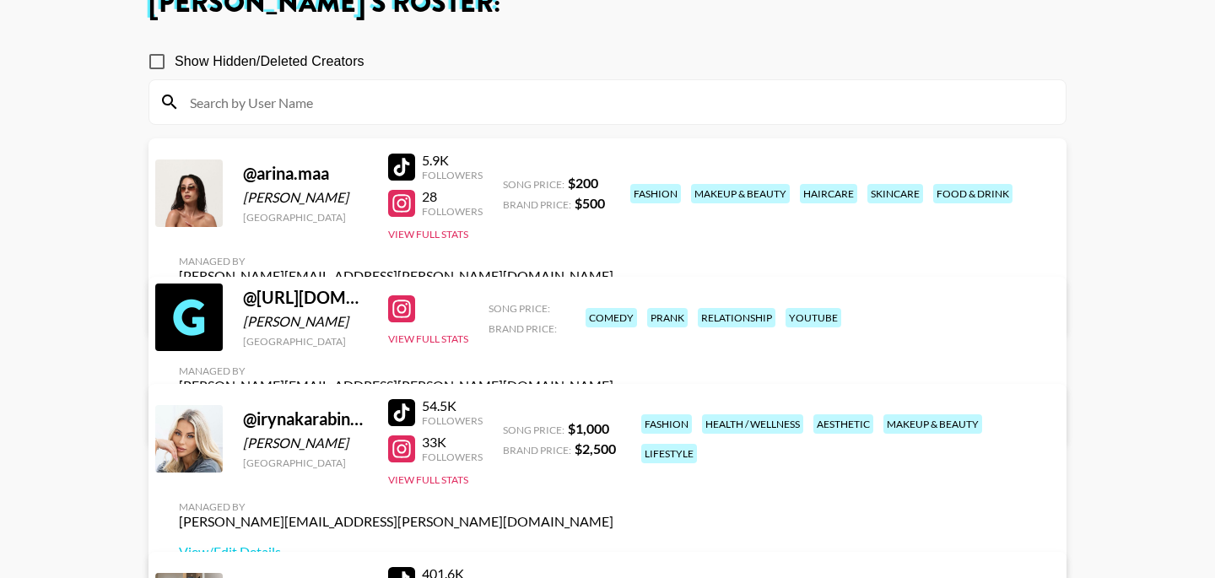
scroll to position [117, 0]
click at [613, 299] on link "View/Edit Details" at bounding box center [396, 307] width 434 height 17
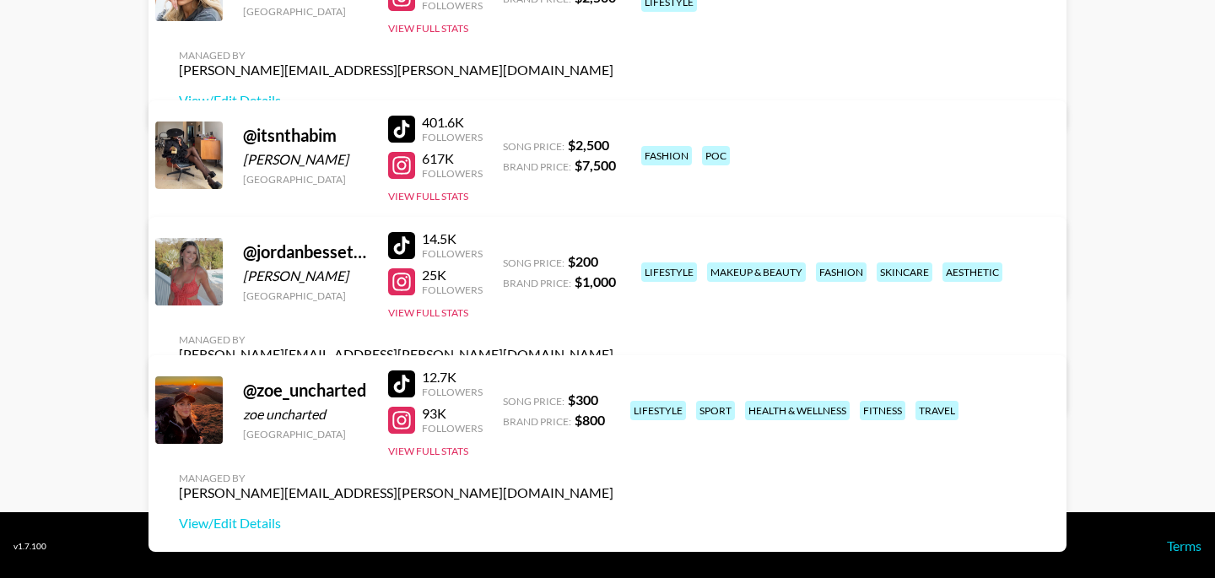
scroll to position [571, 0]
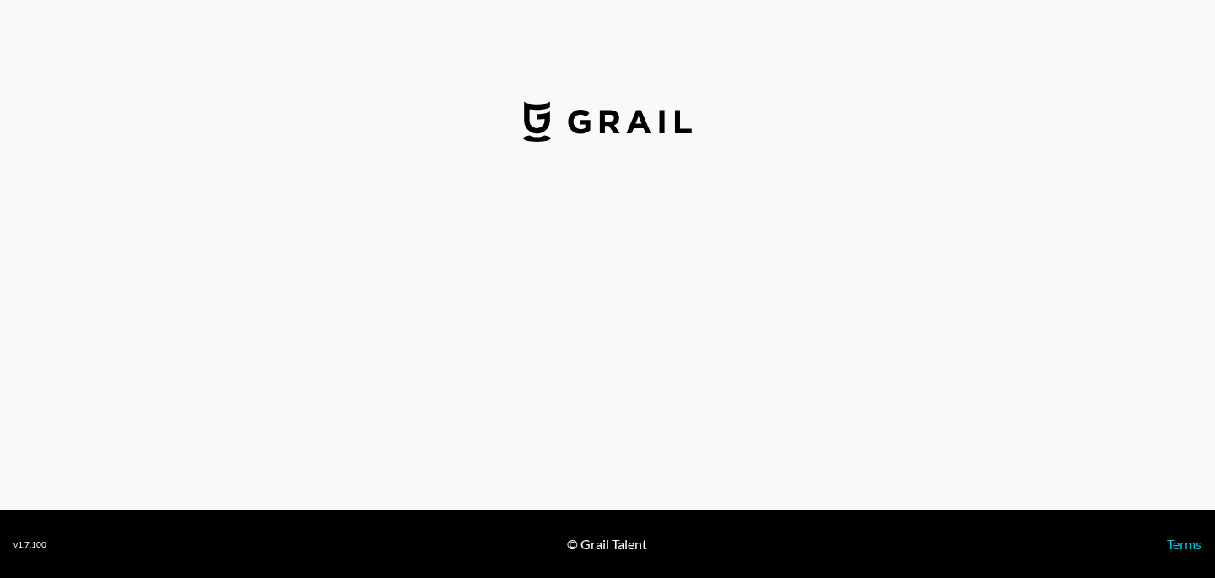
select select "USD"
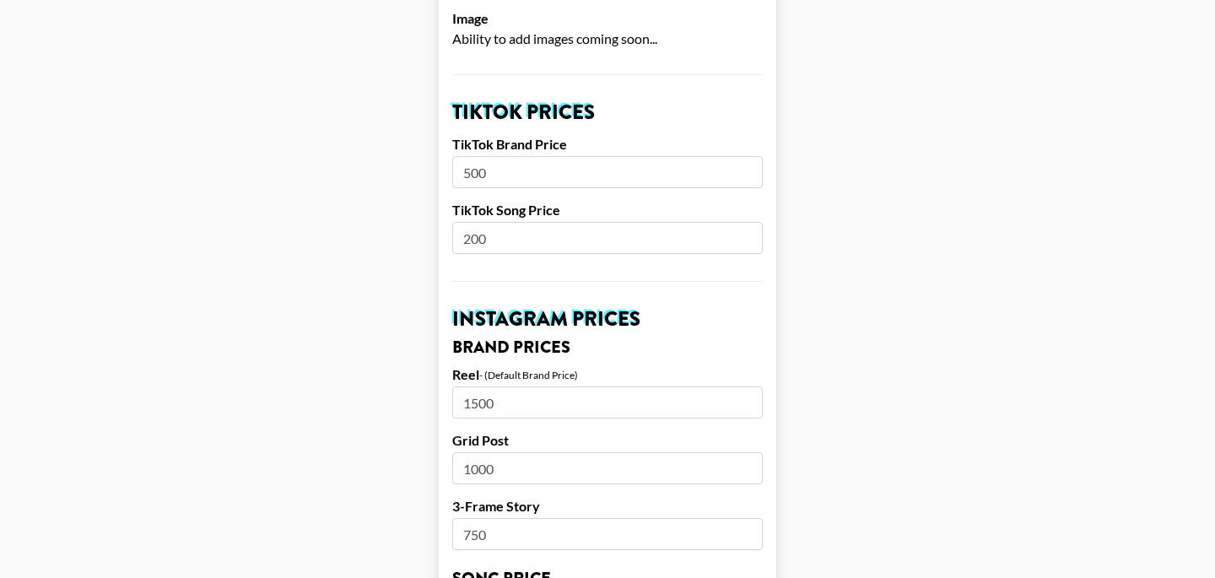
scroll to position [577, 0]
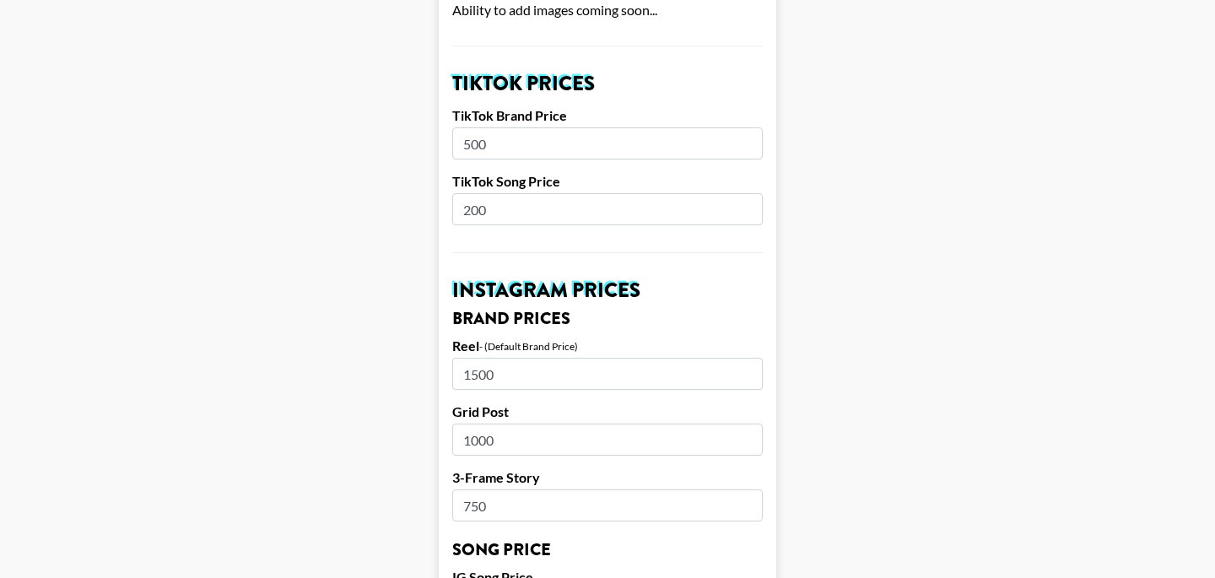
click at [498, 193] on input "200" at bounding box center [607, 209] width 310 height 32
type input "2"
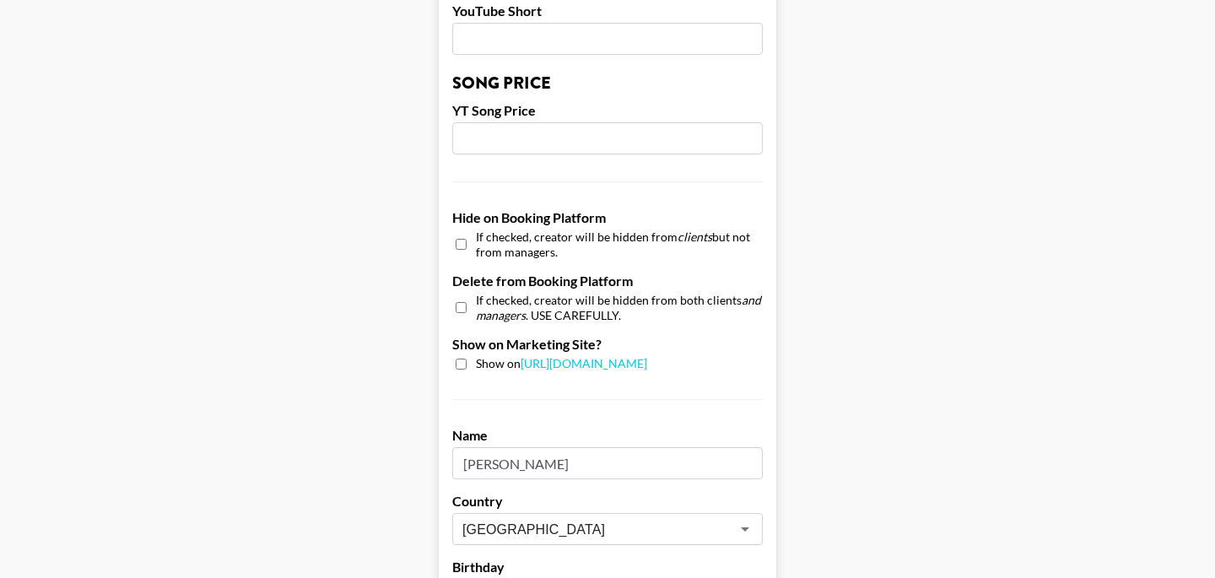
scroll to position [1711, 0]
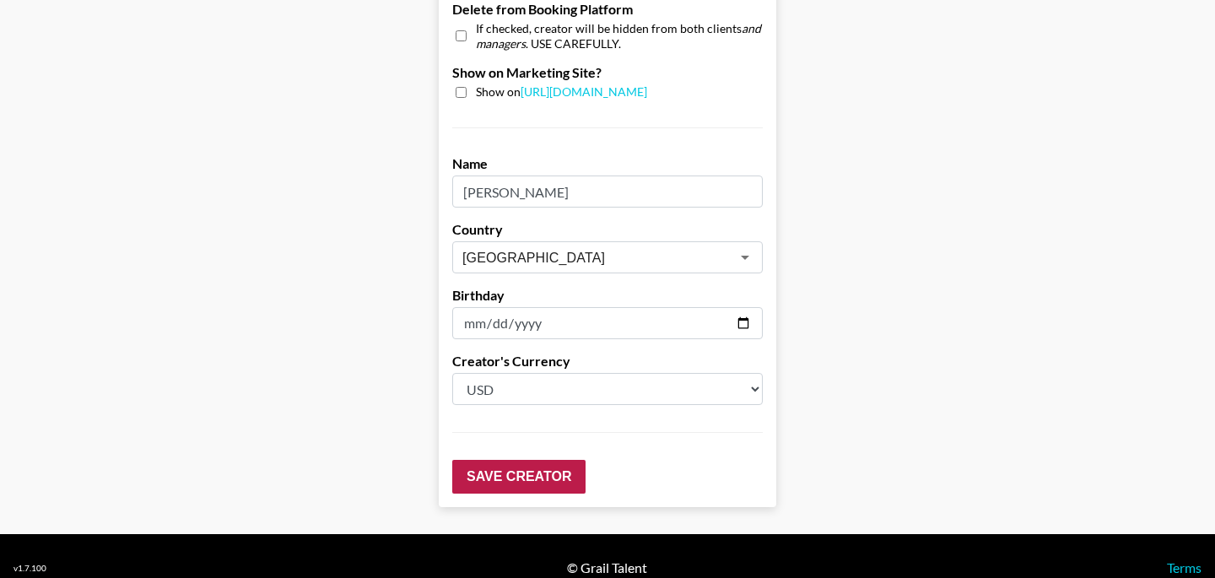
type input "150"
click at [557, 460] on input "Save Creator" at bounding box center [518, 477] width 133 height 34
